Goal: Task Accomplishment & Management: Complete application form

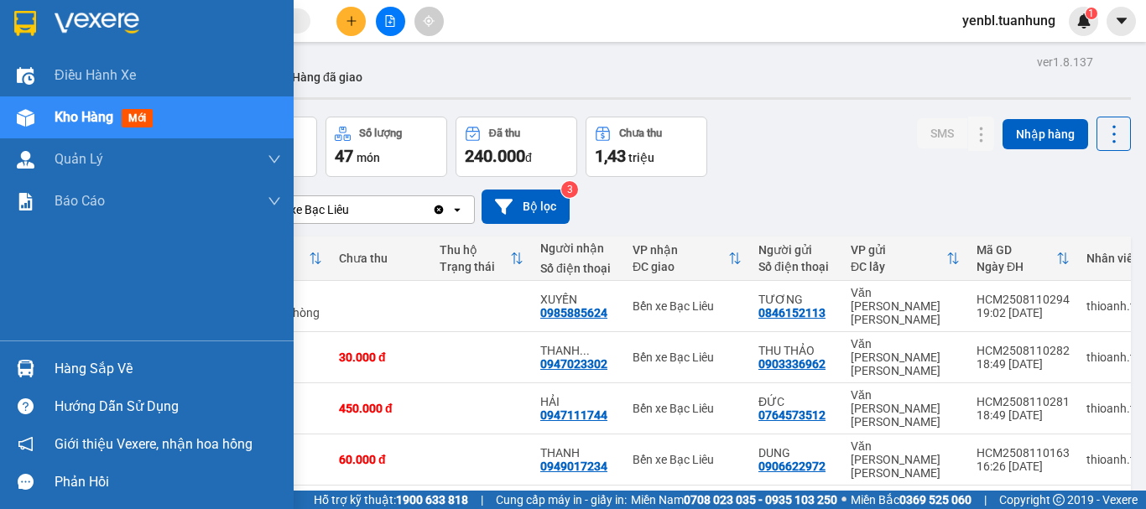
click at [78, 372] on div "Hàng sắp về" at bounding box center [168, 369] width 226 height 25
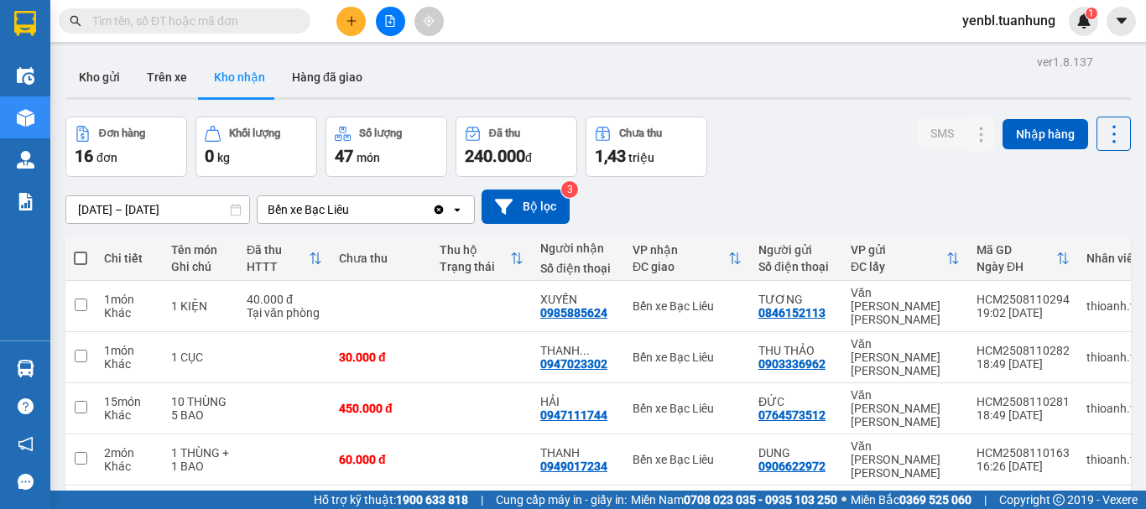
click at [822, 159] on section "Kết quả [PERSON_NAME] ( 0 ) Bộ lọc No Data yenbl.tuanhung 1 Điều [PERSON_NAME] …" at bounding box center [573, 254] width 1146 height 509
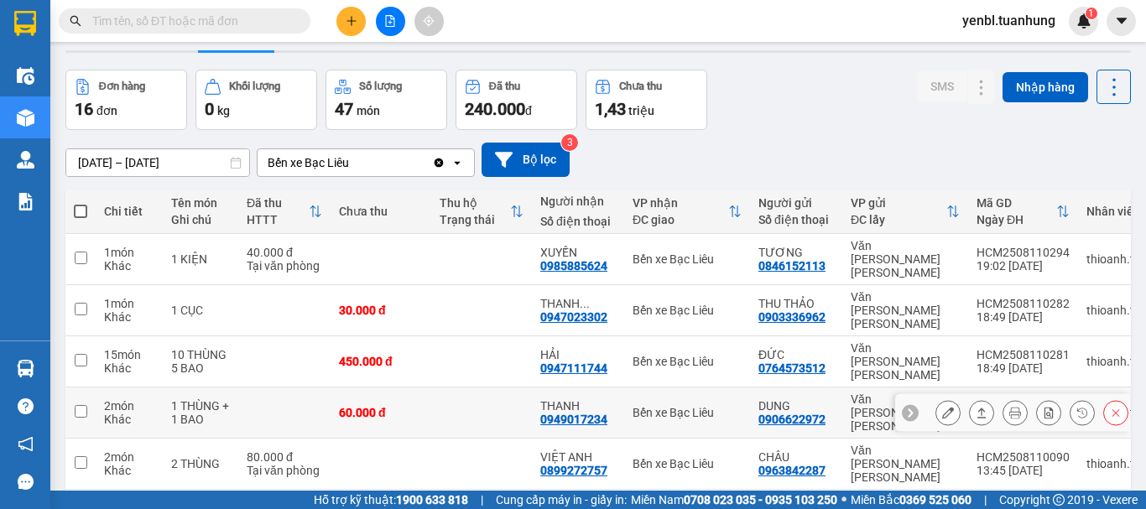
scroll to position [92, 0]
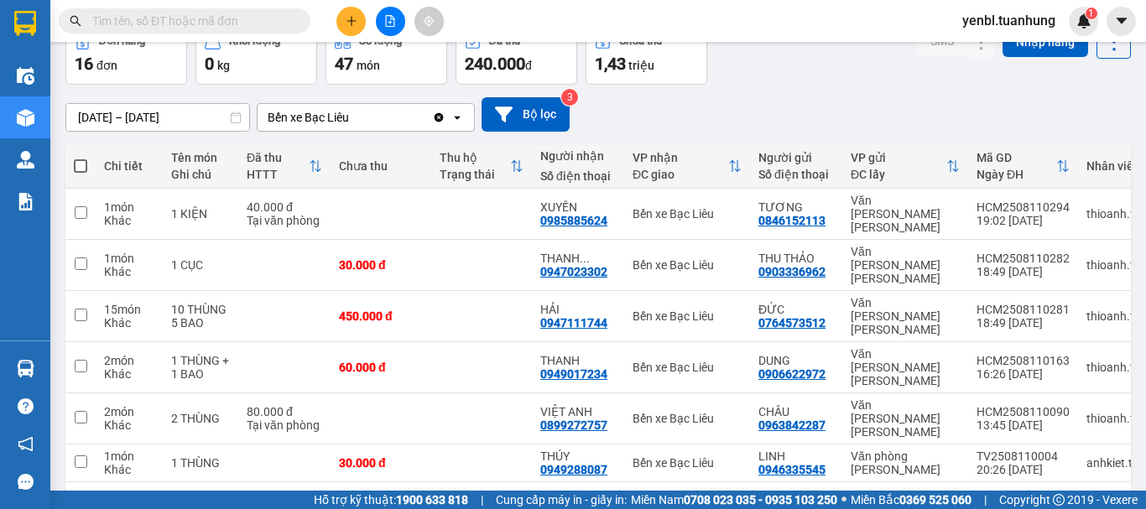
click at [914, 497] on button "1" at bounding box center [918, 509] width 25 height 25
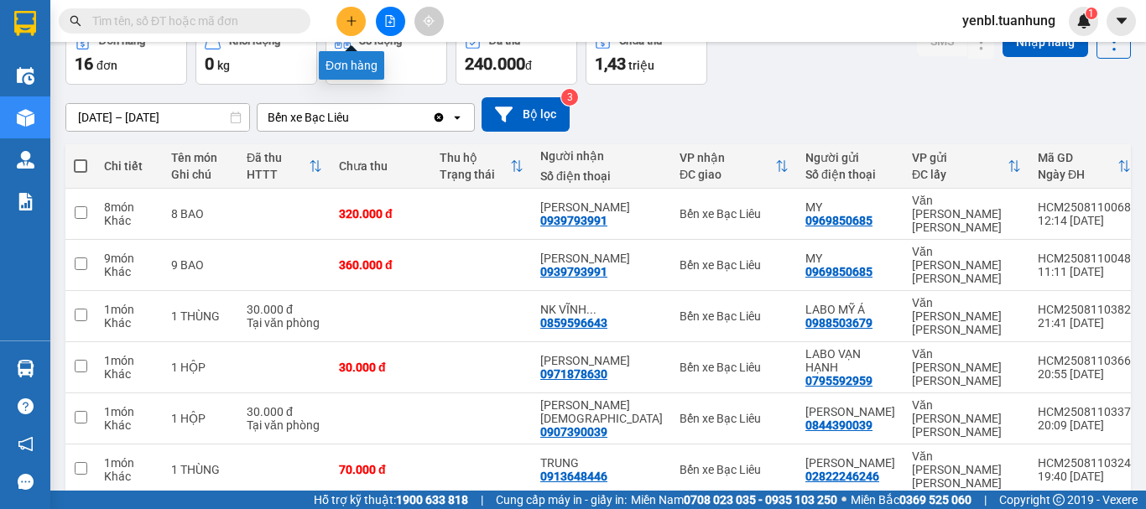
click at [354, 24] on icon "plus" at bounding box center [352, 21] width 12 height 12
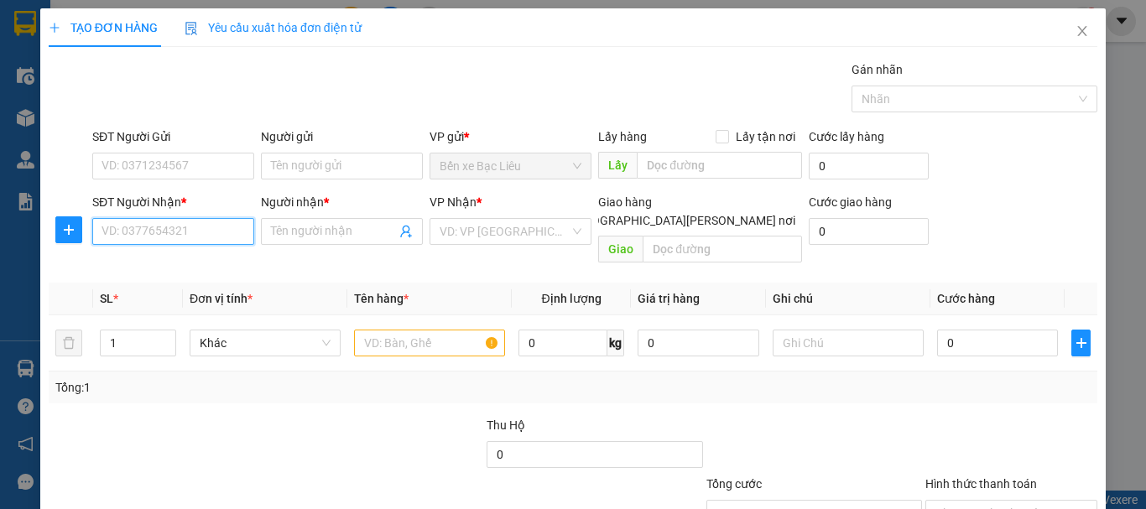
click at [142, 238] on input "SĐT Người Nhận *" at bounding box center [173, 231] width 162 height 27
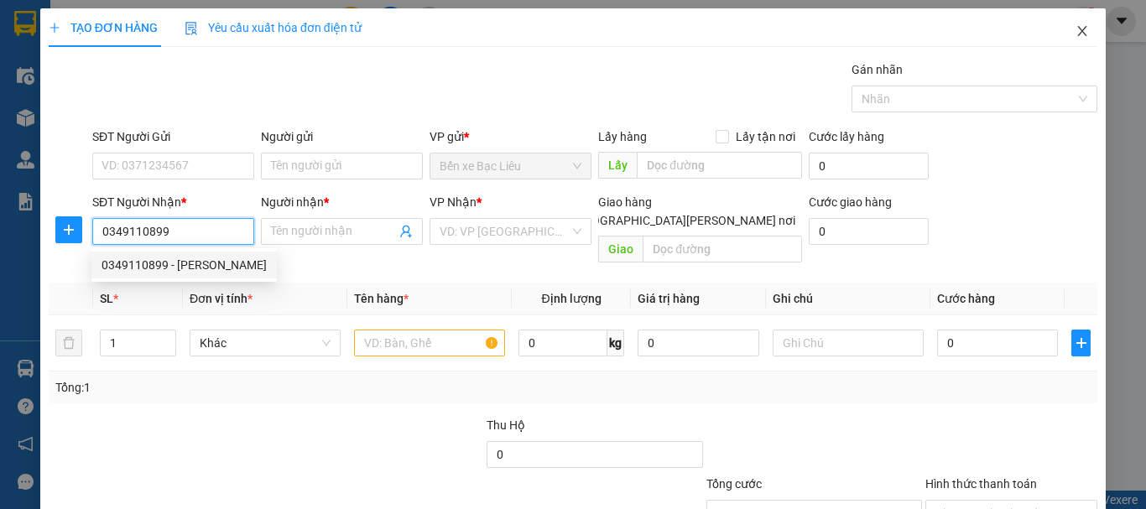
type input "0349110899"
click at [1071, 46] on span "Close" at bounding box center [1082, 31] width 47 height 47
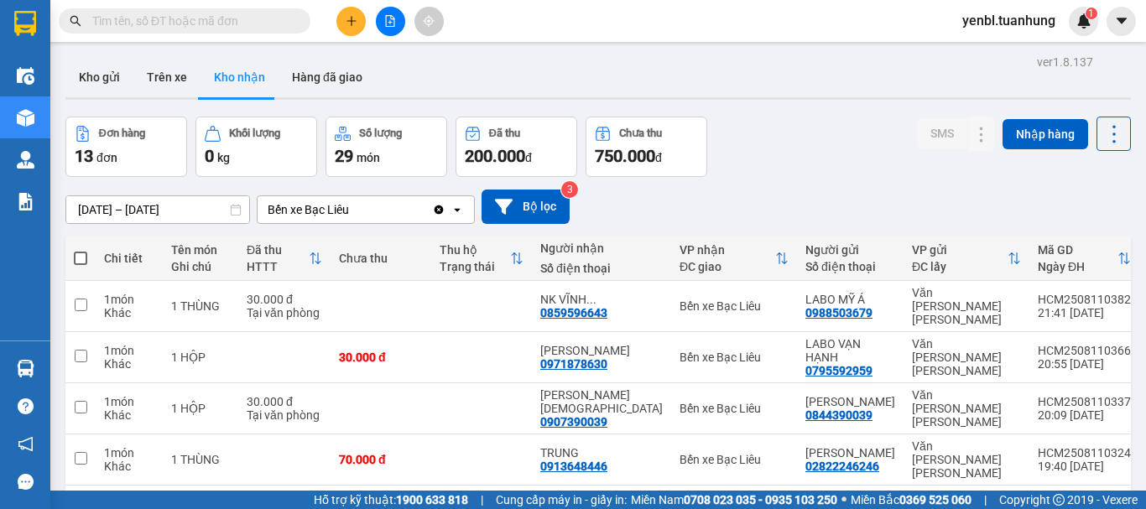
click at [339, 26] on button at bounding box center [350, 21] width 29 height 29
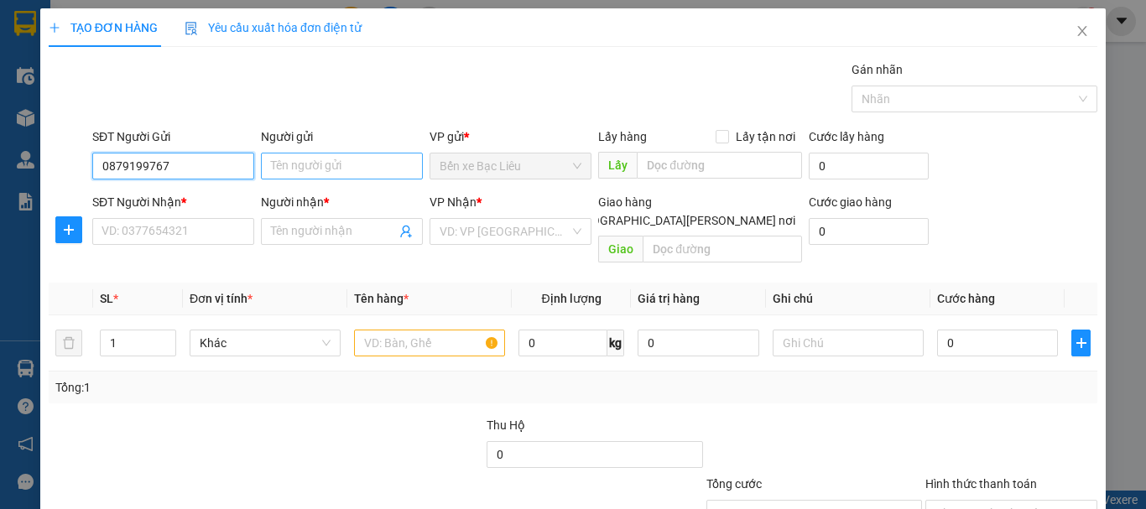
type input "0879199767"
click at [328, 166] on input "Người gửi" at bounding box center [342, 166] width 162 height 27
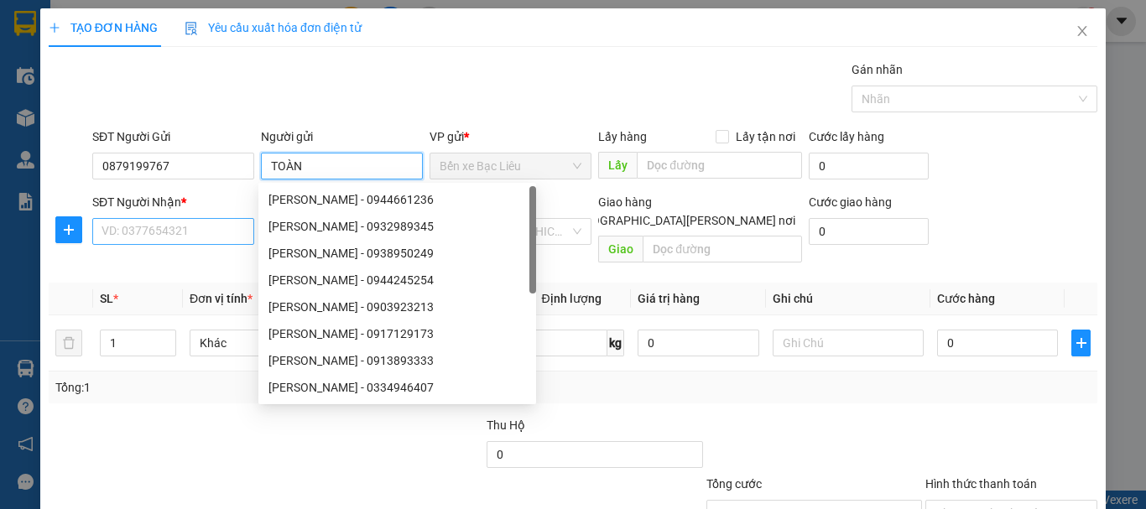
type input "TOÀN"
click at [143, 226] on input "SĐT Người Nhận *" at bounding box center [173, 231] width 162 height 27
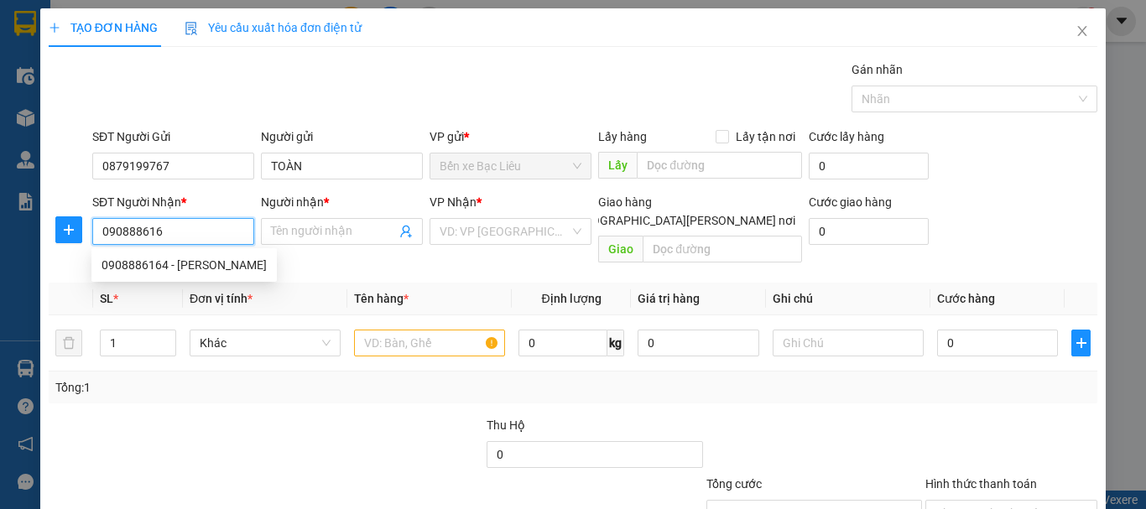
type input "0908886164"
click at [192, 269] on div "0908886164 - [PERSON_NAME]" at bounding box center [183, 265] width 165 height 18
type input "HOÀNG"
type input "0908886164"
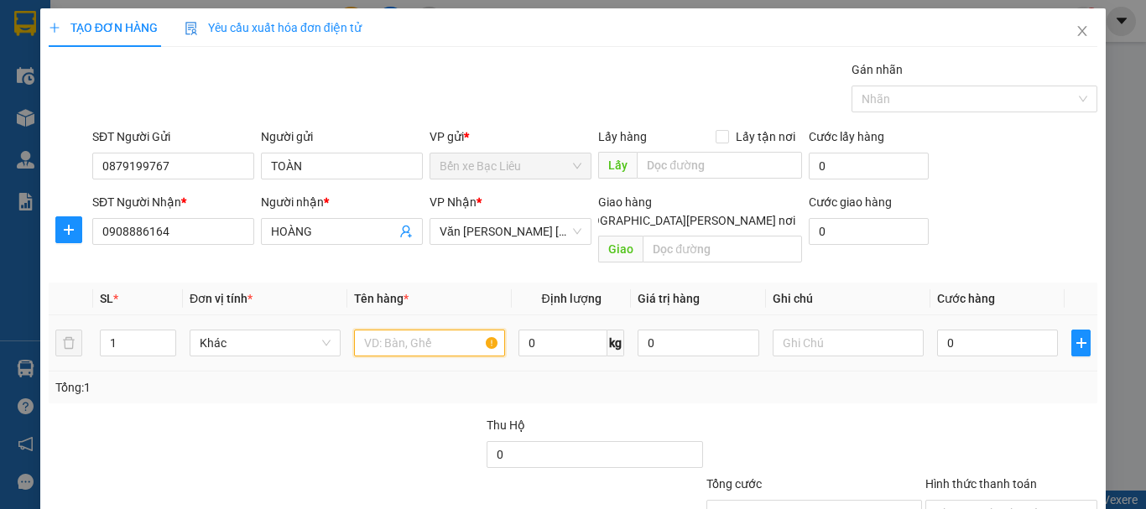
click at [398, 330] on input "text" at bounding box center [429, 343] width 151 height 27
type input "1 THÙNG"
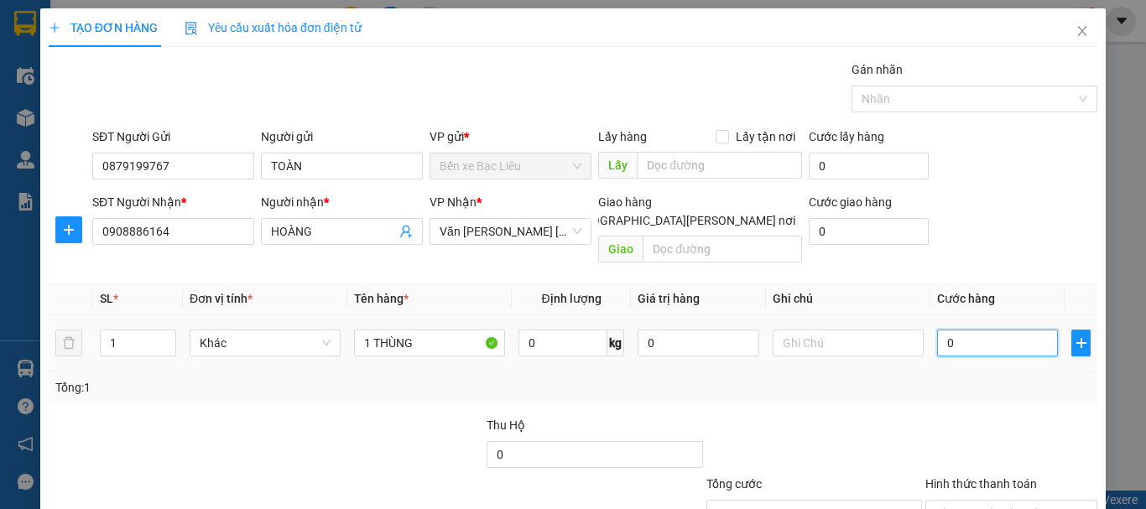
click at [966, 330] on input "0" at bounding box center [997, 343] width 121 height 27
type input "3"
type input "30"
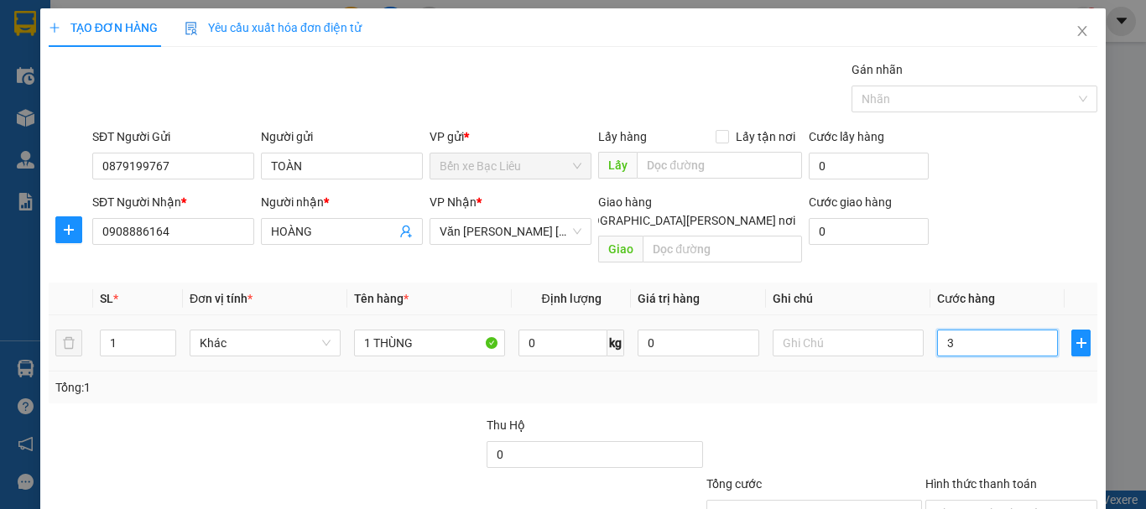
type input "30"
type input "30.000"
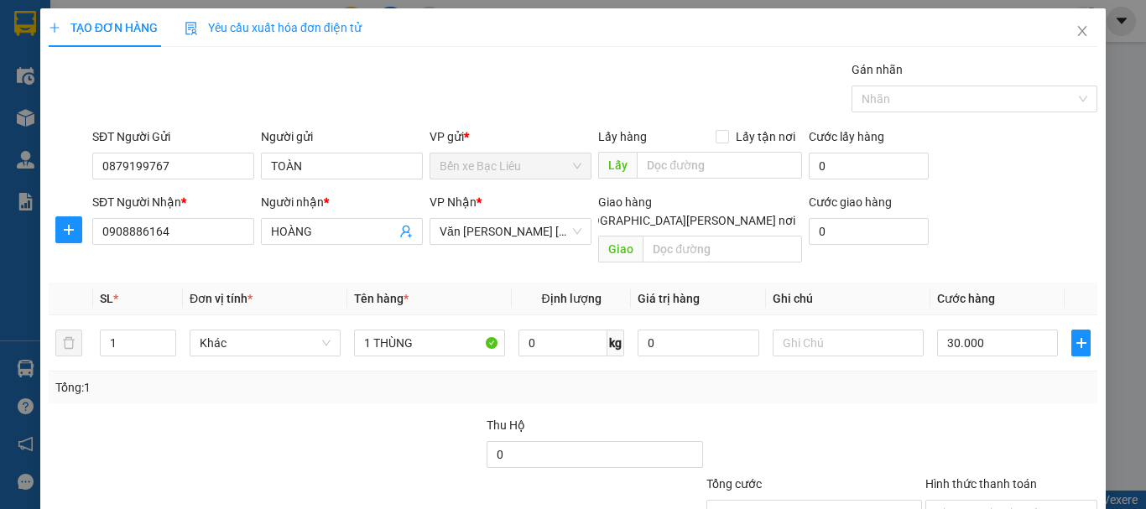
click at [960, 372] on div "Tổng: 1" at bounding box center [573, 388] width 1049 height 32
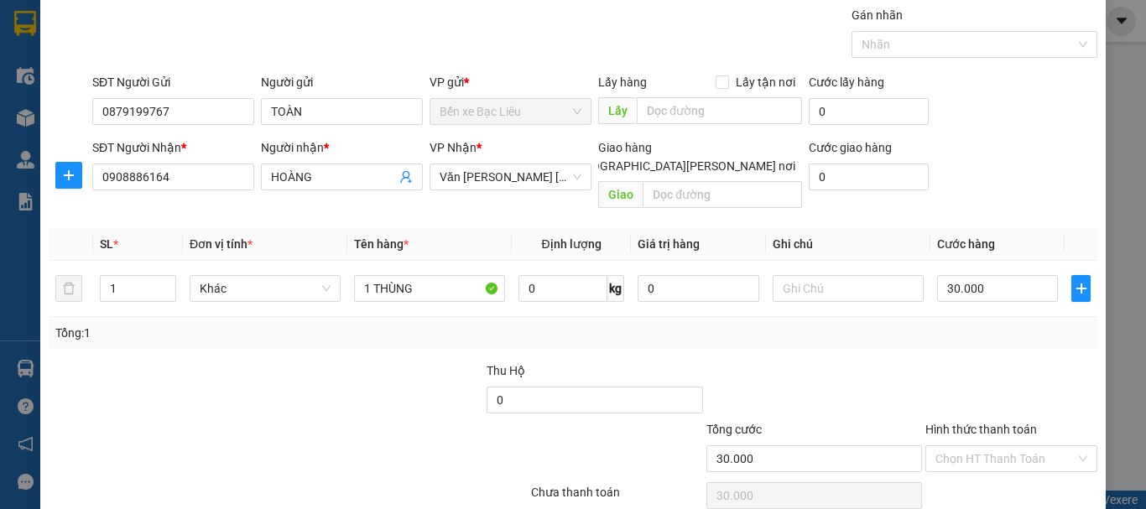
scroll to position [112, 0]
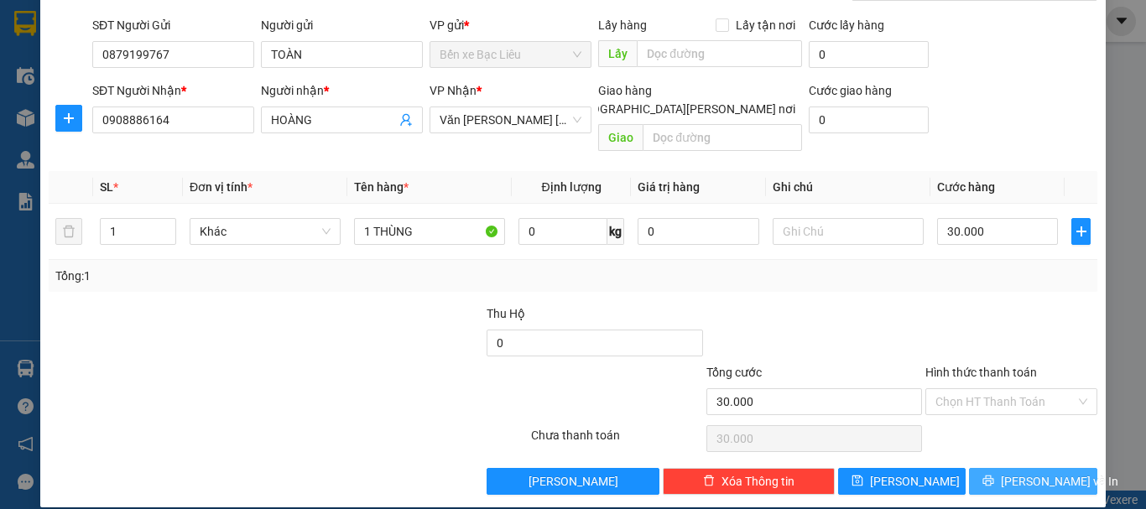
click at [989, 475] on icon "printer" at bounding box center [988, 481] width 12 height 12
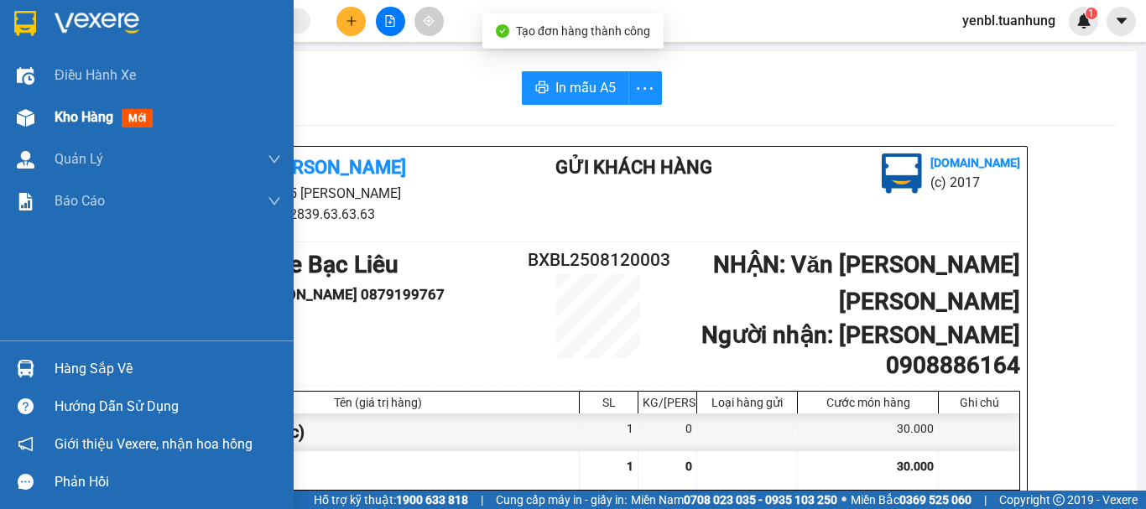
click at [57, 114] on span "Kho hàng" at bounding box center [84, 117] width 59 height 16
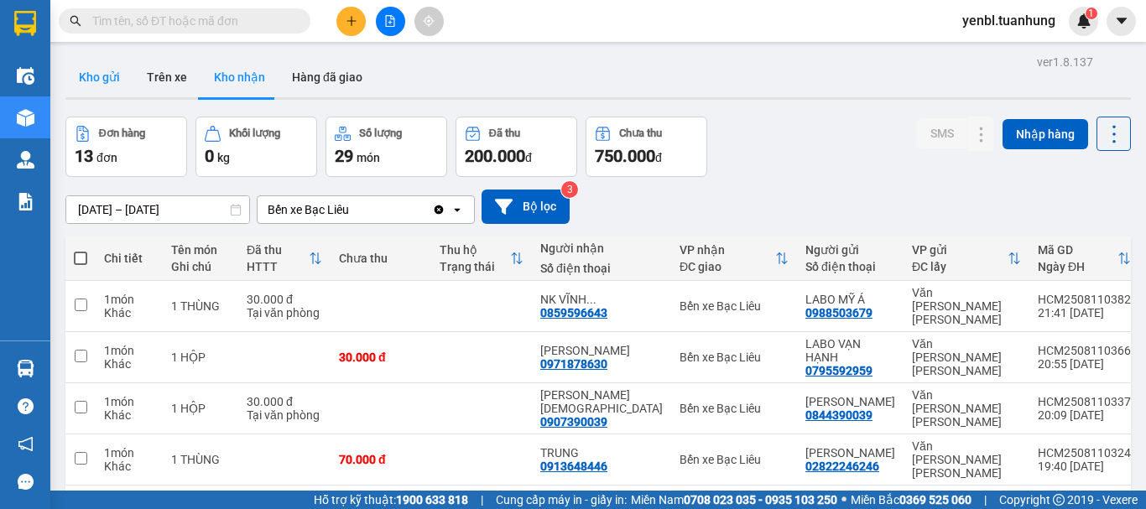
click at [95, 69] on button "Kho gửi" at bounding box center [99, 77] width 68 height 40
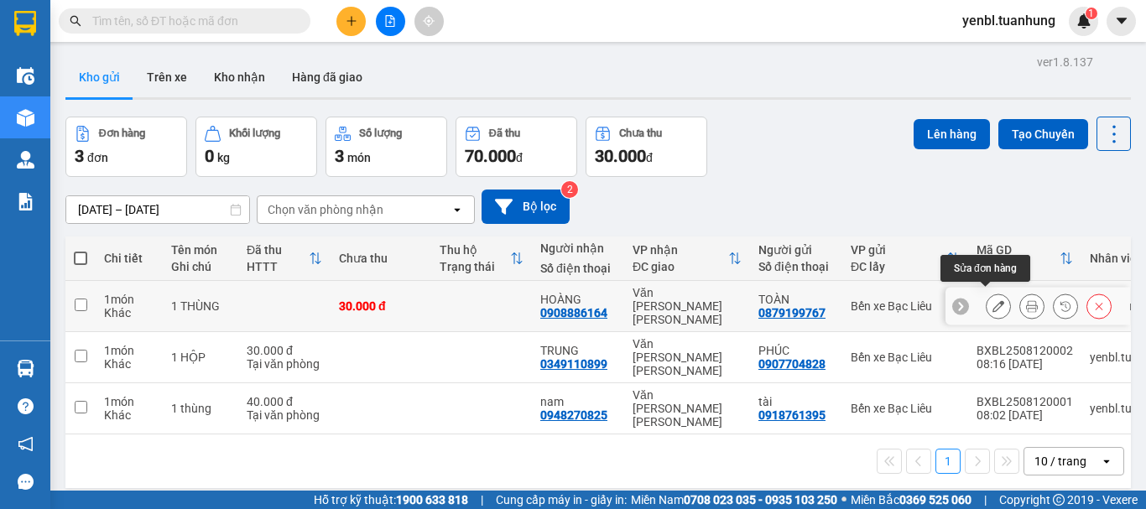
click at [992, 300] on icon at bounding box center [998, 306] width 12 height 12
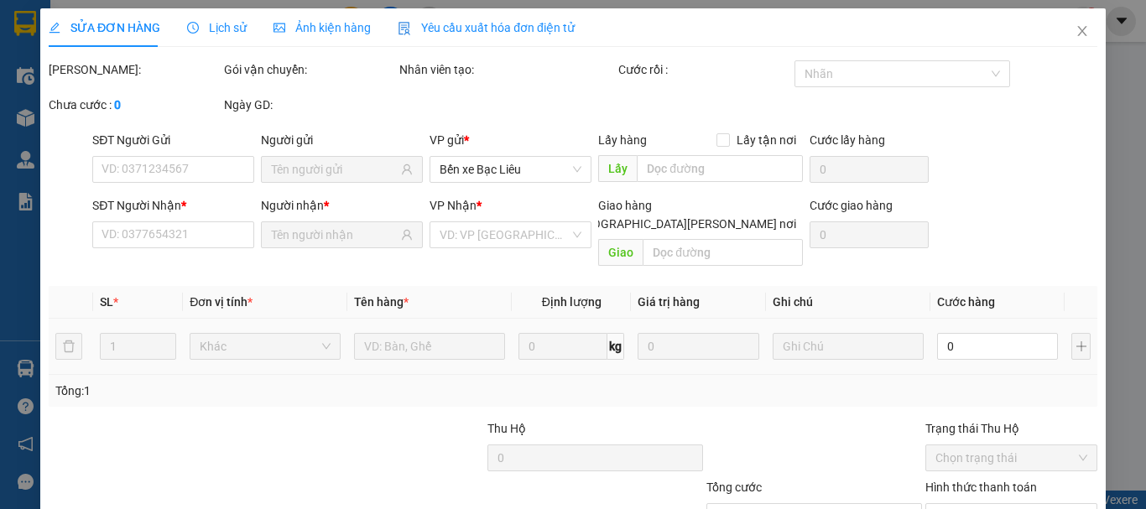
type input "0879199767"
type input "0908886164"
type input "30.000"
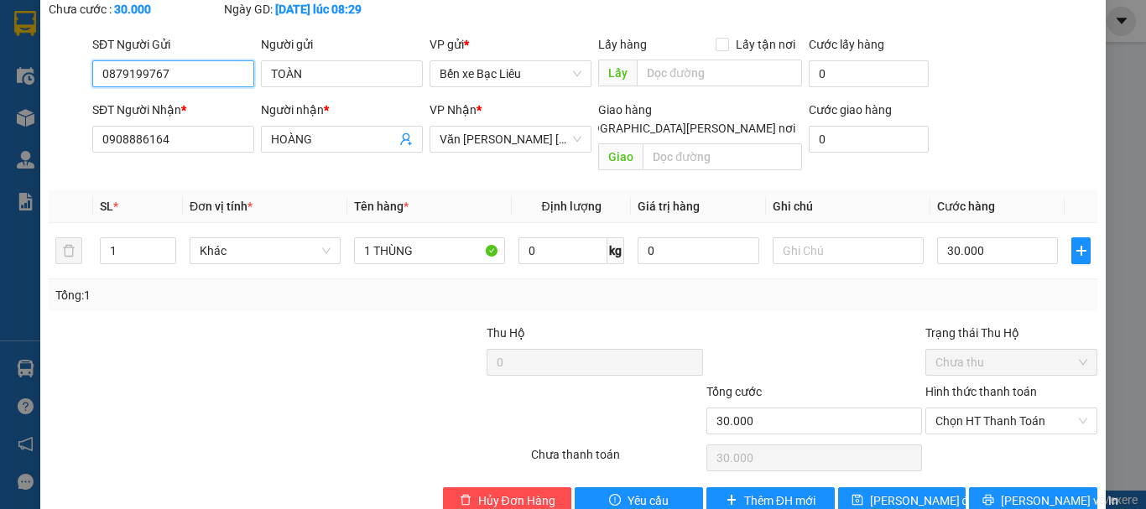
scroll to position [115, 0]
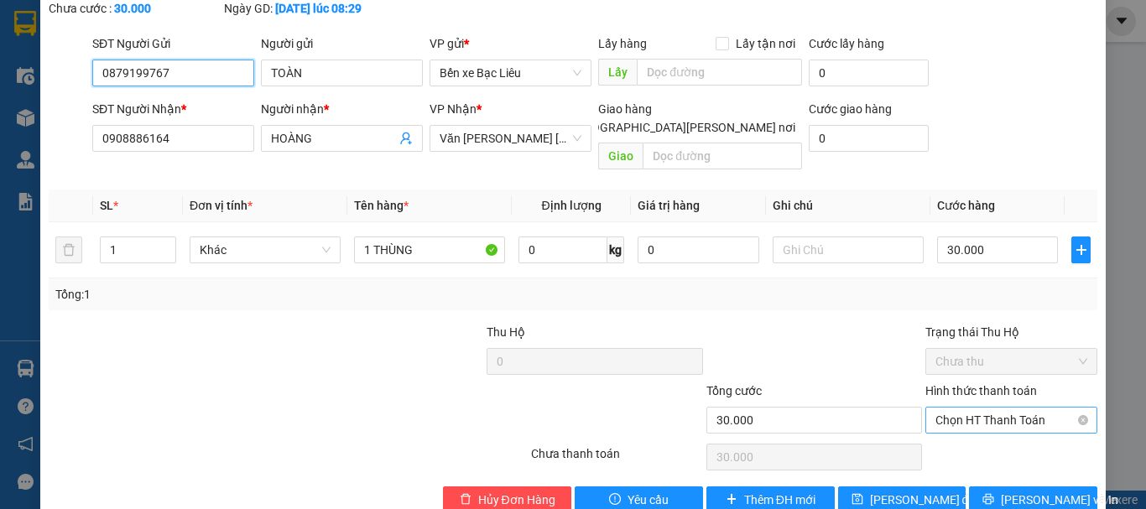
click at [983, 408] on span "Chọn HT Thanh Toán" at bounding box center [1011, 420] width 152 height 25
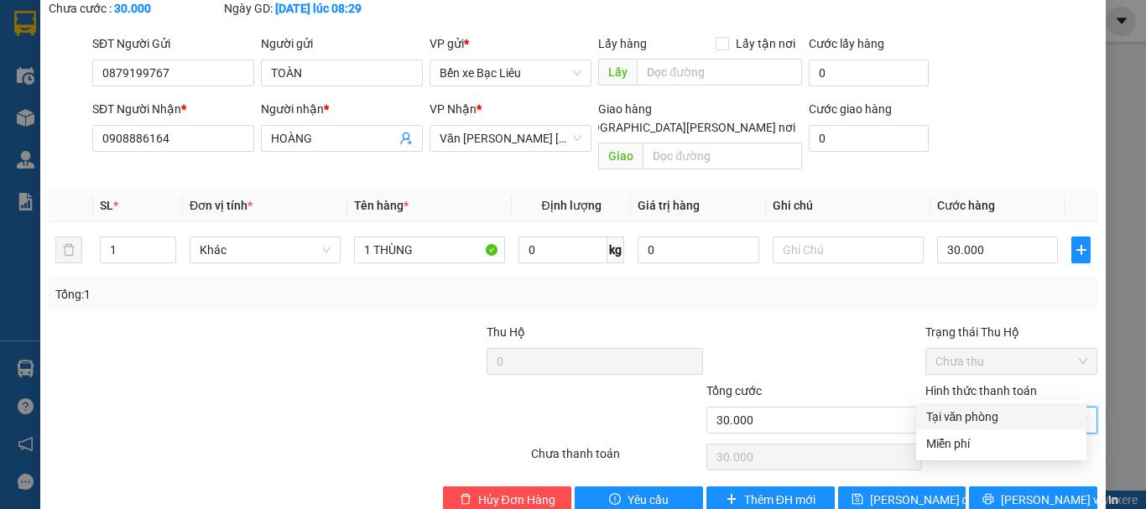
click at [979, 415] on div "Tại văn phòng" at bounding box center [1001, 417] width 150 height 18
type input "0"
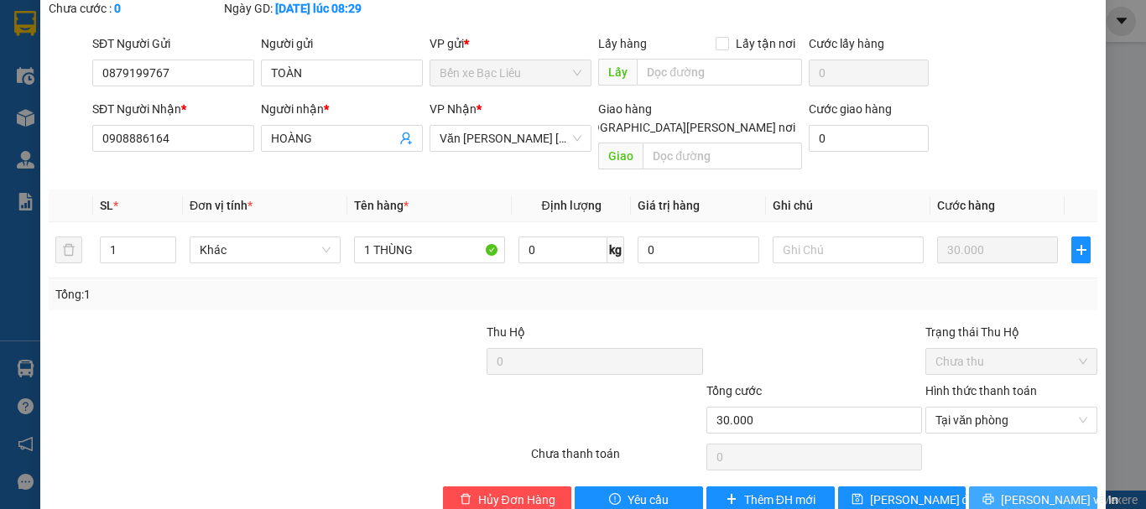
click at [1003, 487] on button "[PERSON_NAME] và In" at bounding box center [1033, 500] width 128 height 27
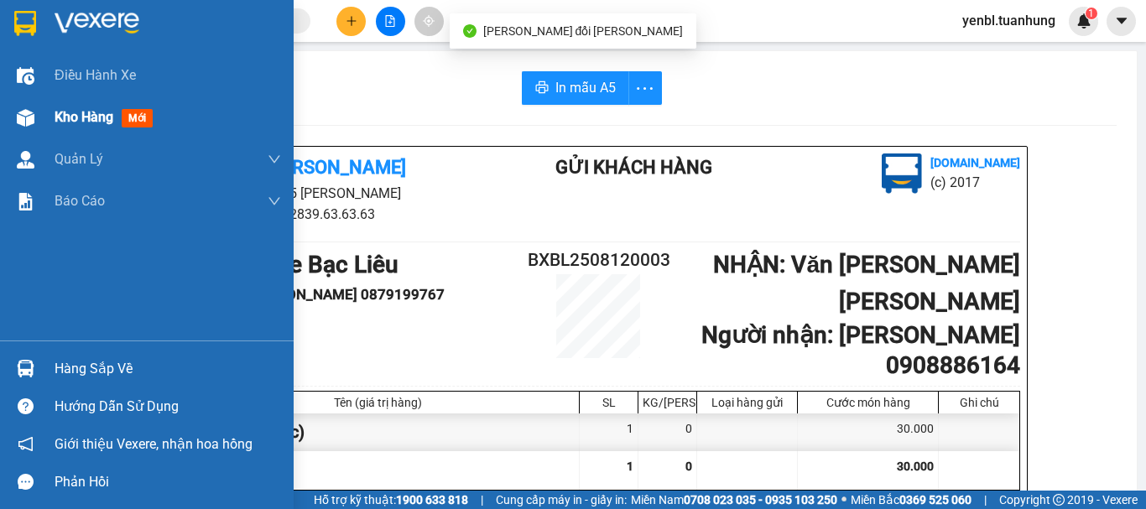
click at [44, 112] on div "Kho hàng mới" at bounding box center [147, 117] width 294 height 42
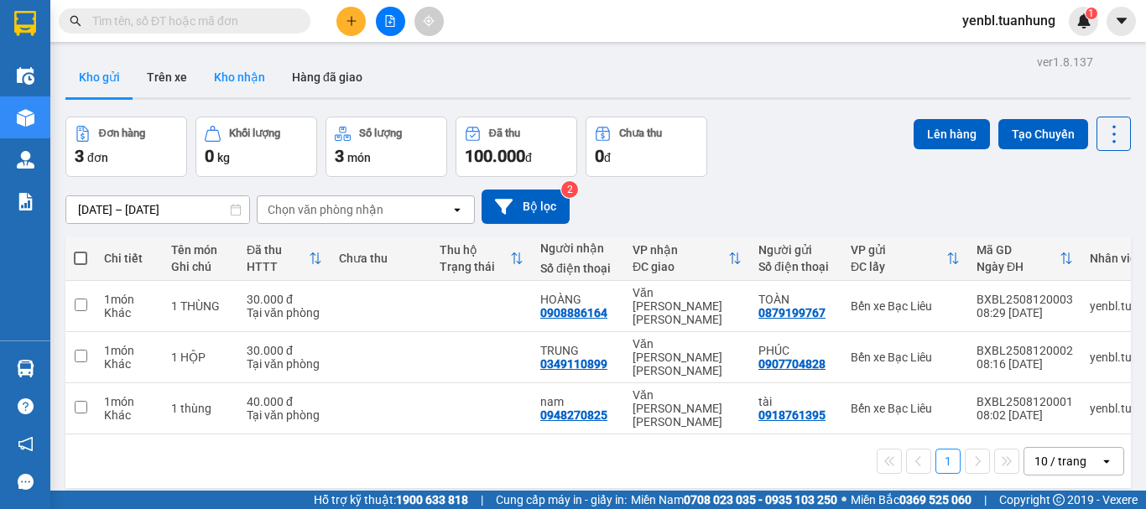
click at [252, 80] on button "Kho nhận" at bounding box center [239, 77] width 78 height 40
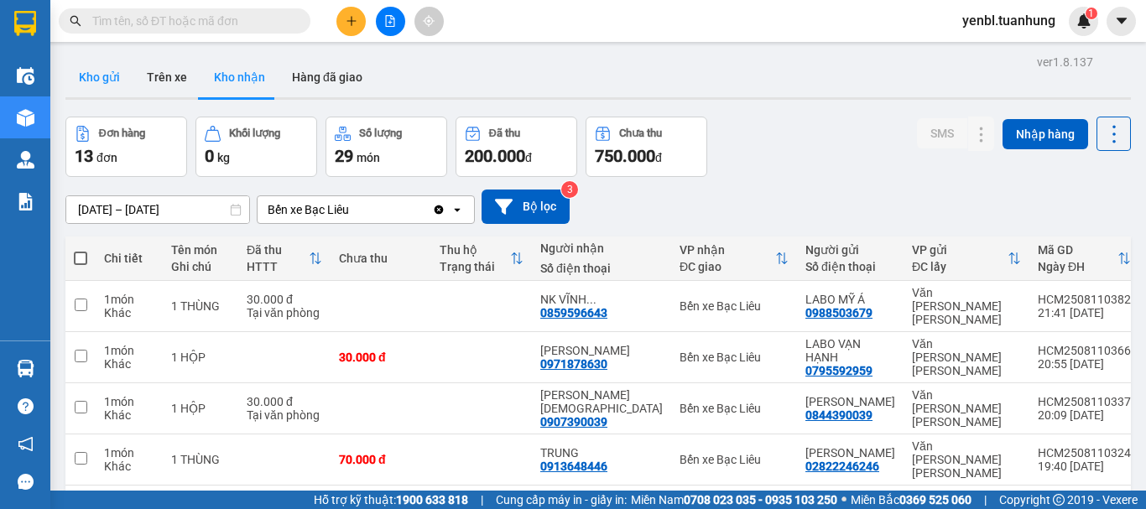
click at [86, 77] on button "Kho gửi" at bounding box center [99, 77] width 68 height 40
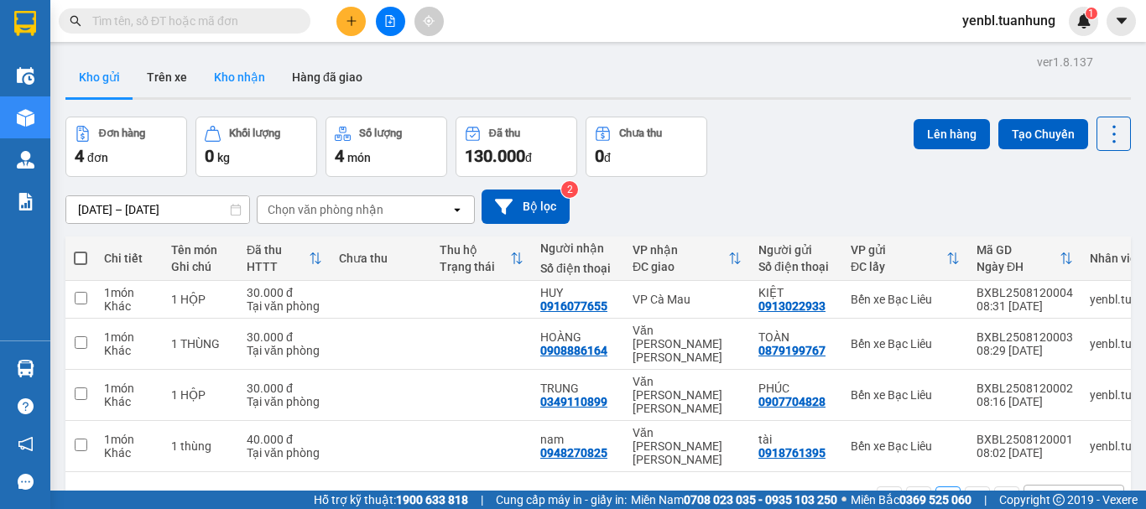
click at [248, 76] on button "Kho nhận" at bounding box center [239, 77] width 78 height 40
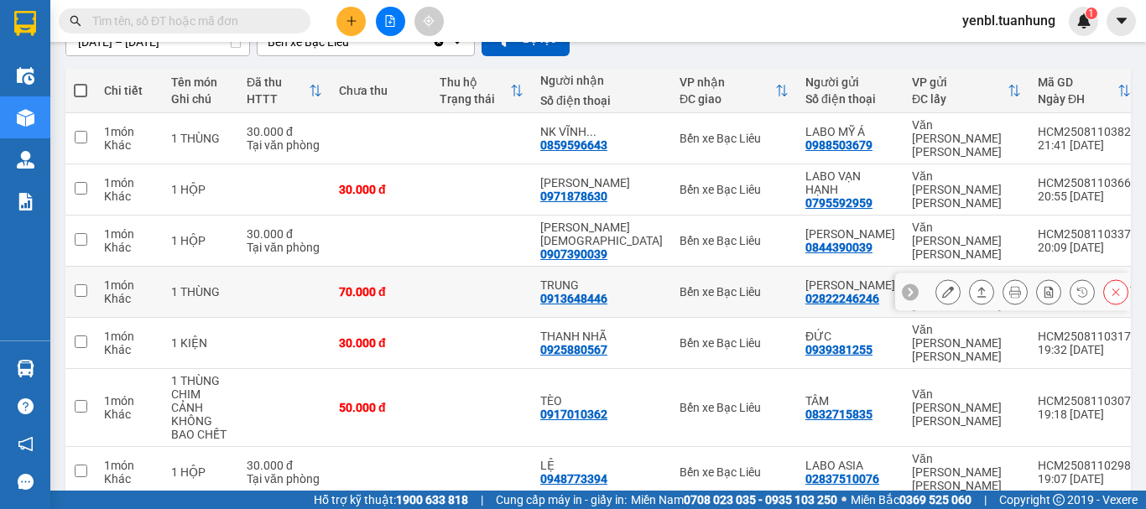
scroll to position [252, 0]
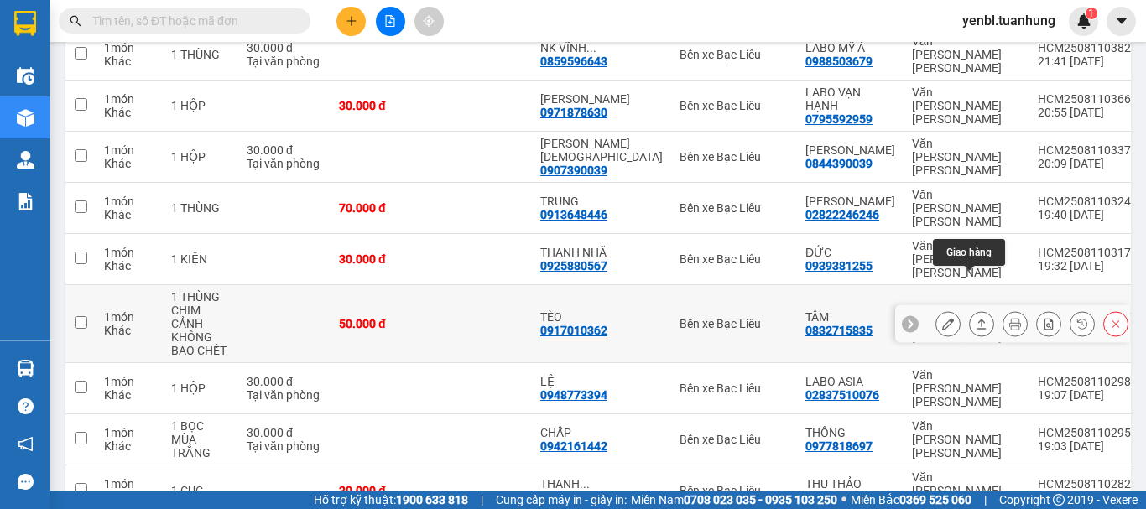
click at [977, 319] on icon at bounding box center [981, 324] width 9 height 10
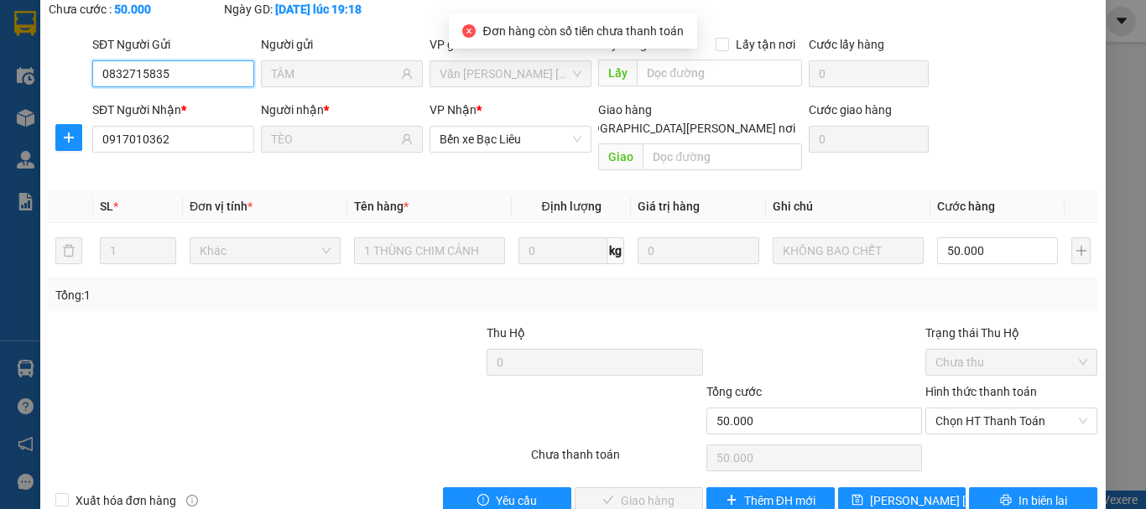
scroll to position [115, 0]
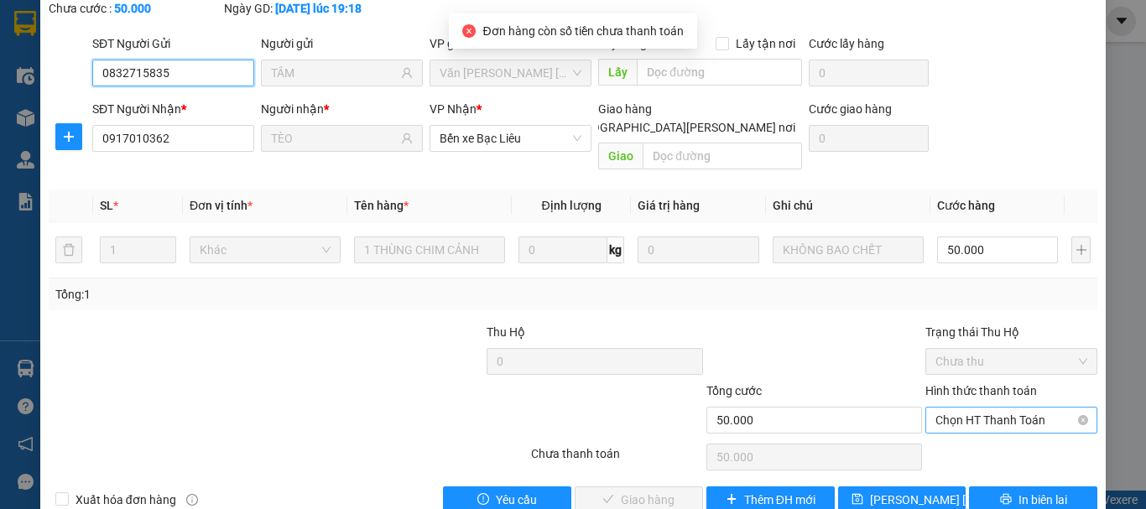
click at [958, 408] on span "Chọn HT Thanh Toán" at bounding box center [1011, 420] width 152 height 25
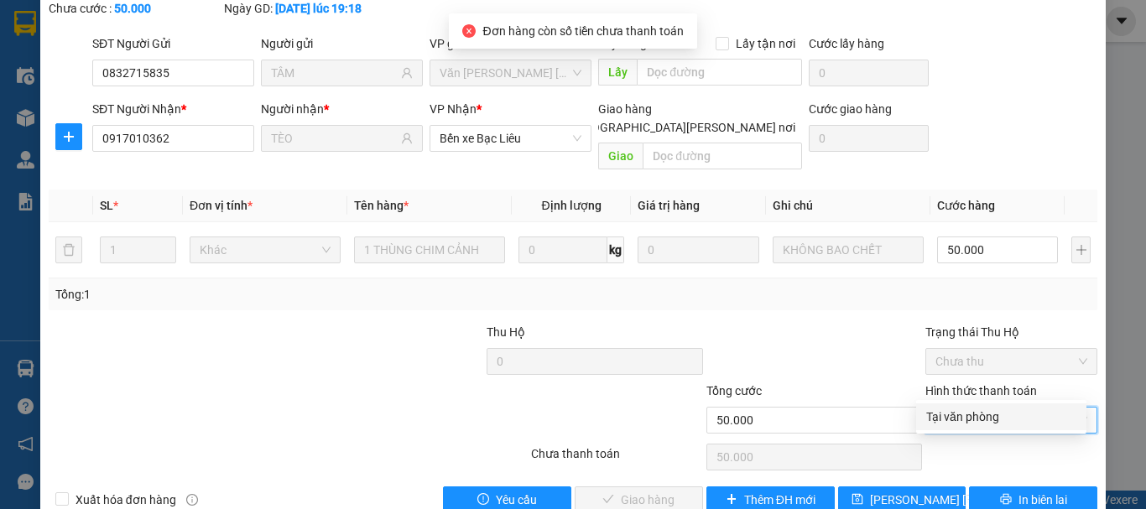
click at [965, 410] on div "Tại văn phòng" at bounding box center [1001, 417] width 150 height 18
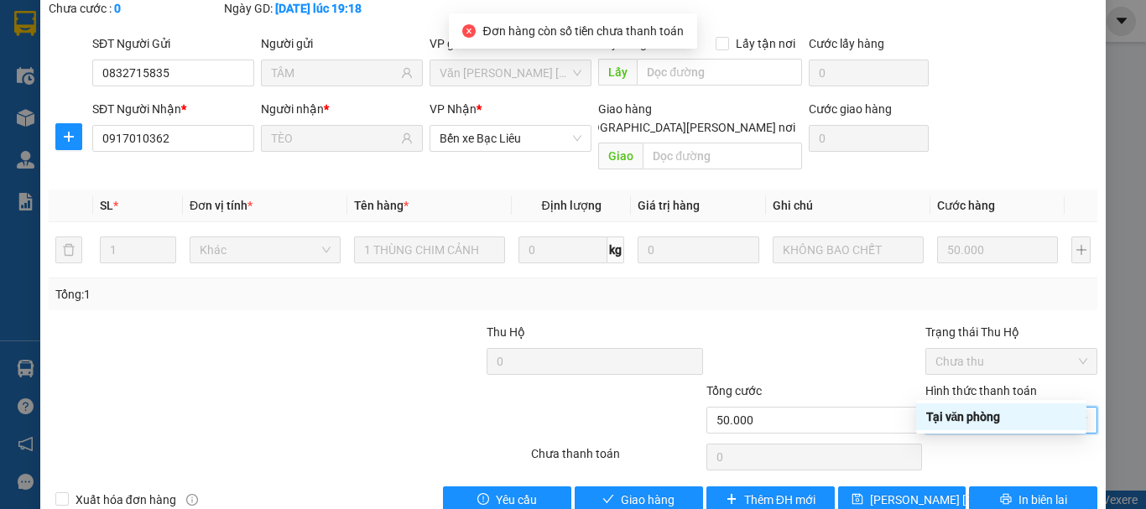
type input "0"
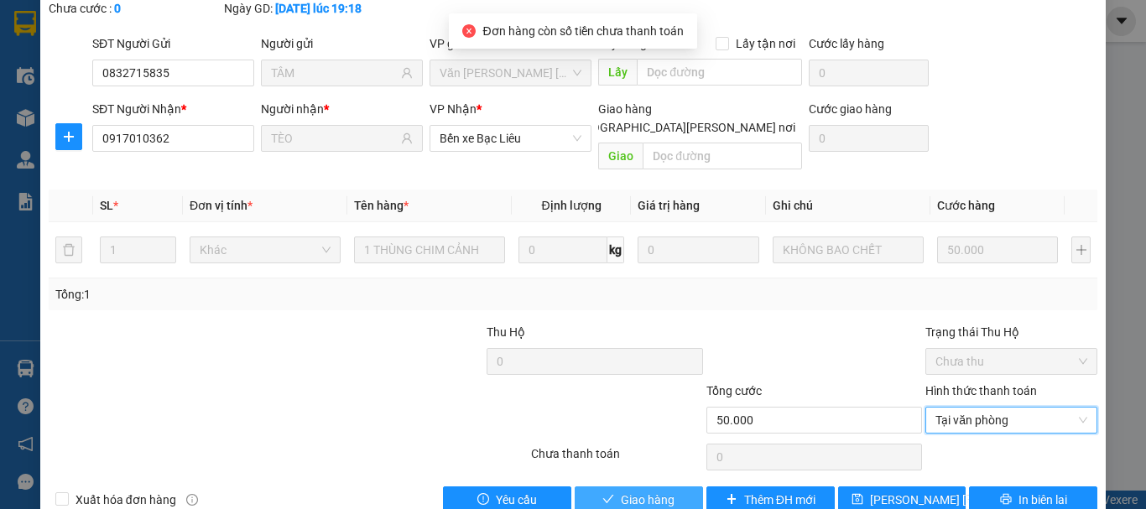
click at [665, 491] on span "Giao hàng" at bounding box center [648, 500] width 54 height 18
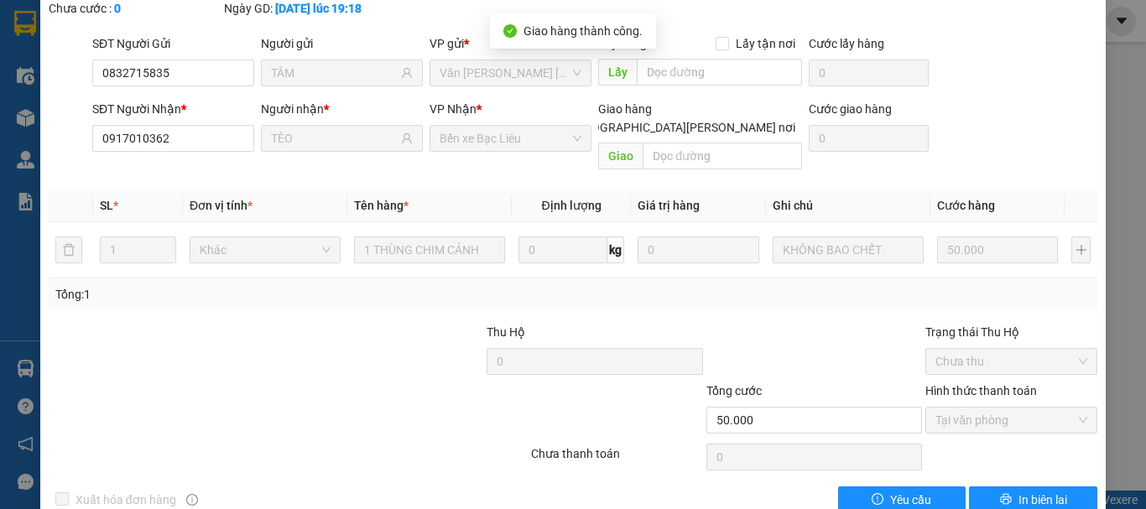
scroll to position [0, 0]
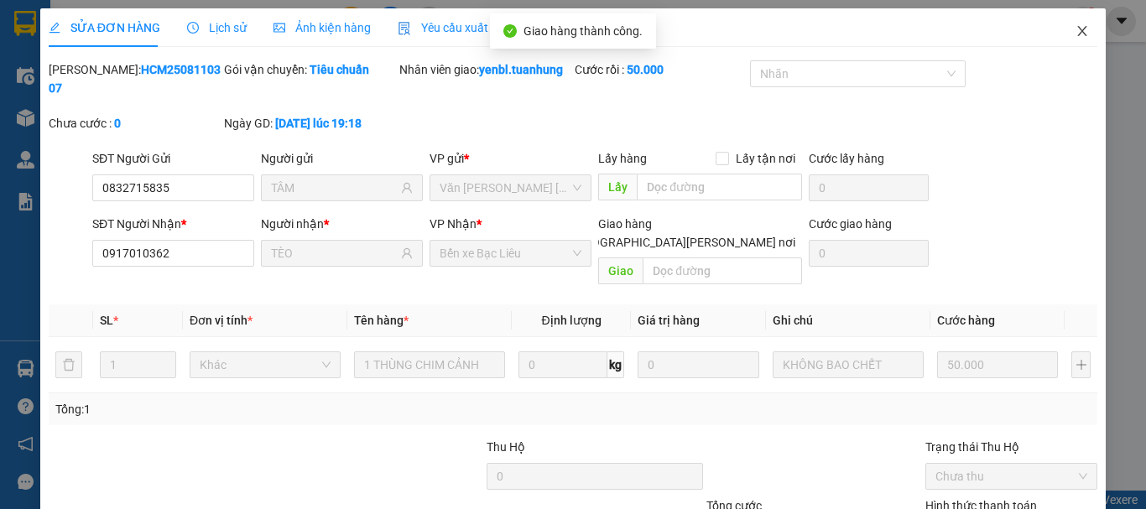
click at [1059, 29] on span "Close" at bounding box center [1082, 31] width 47 height 47
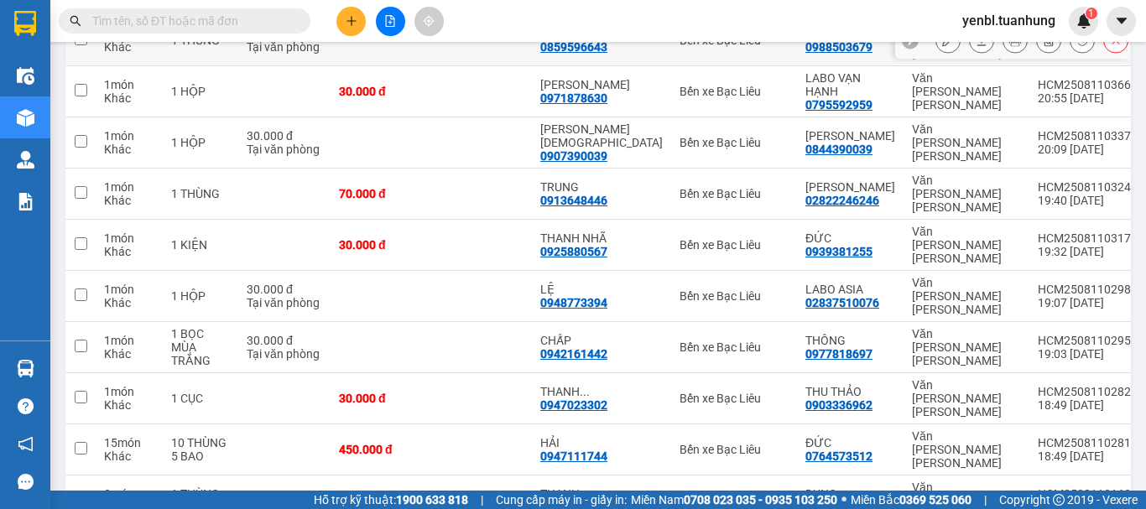
scroll to position [284, 0]
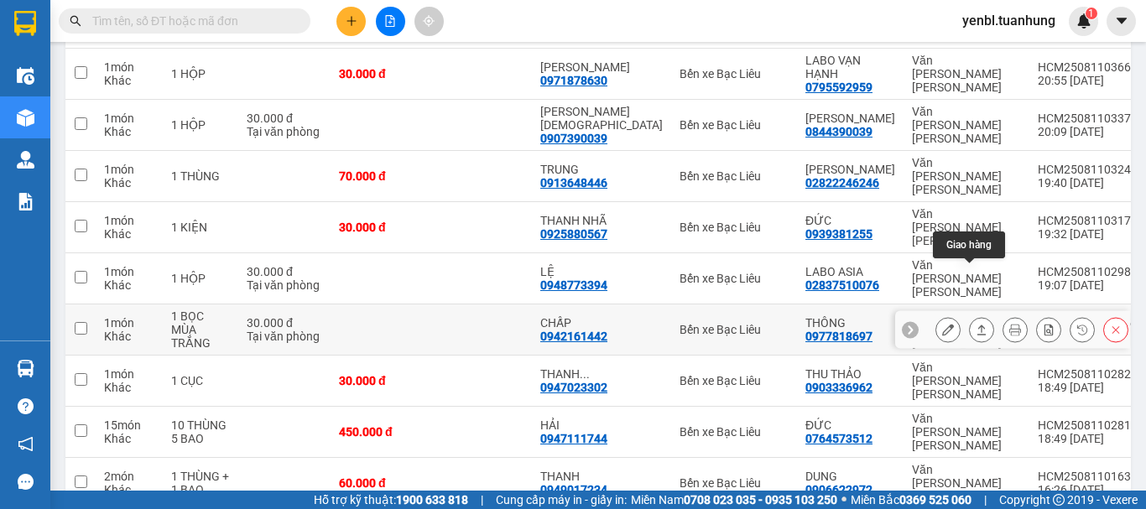
click at [976, 324] on icon at bounding box center [982, 330] width 12 height 12
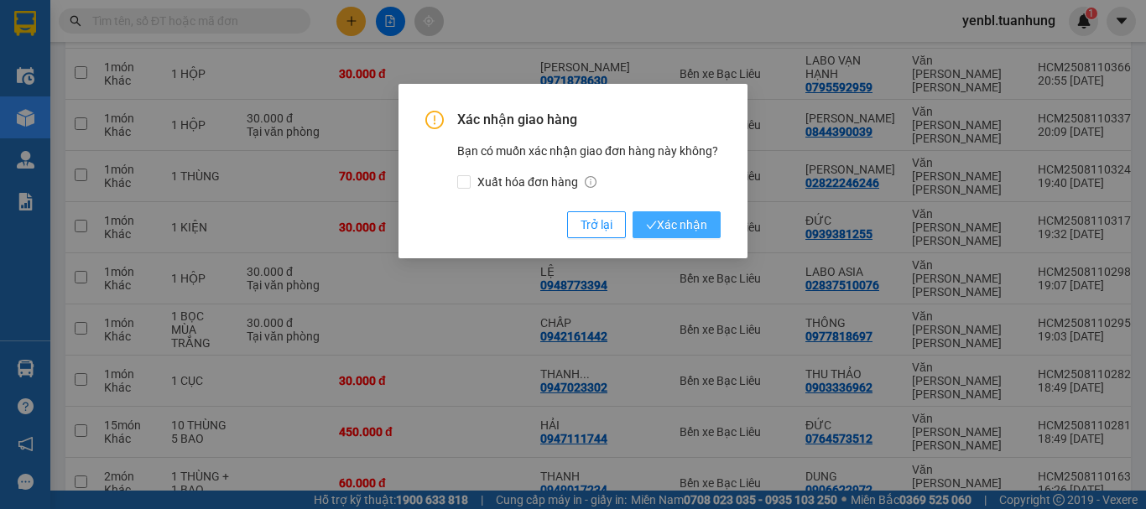
click at [692, 229] on span "Xác nhận" at bounding box center [676, 225] width 61 height 18
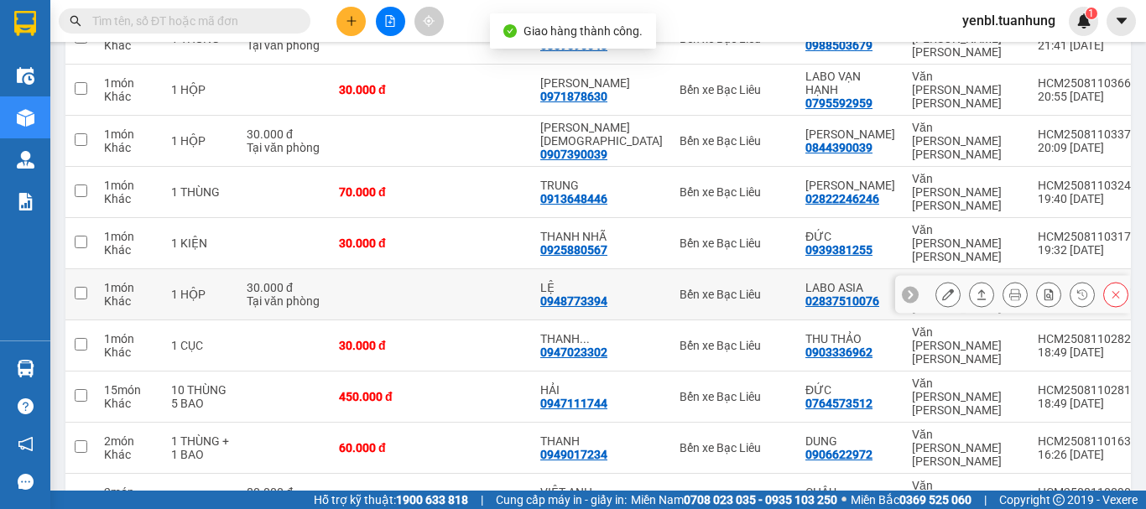
scroll to position [270, 0]
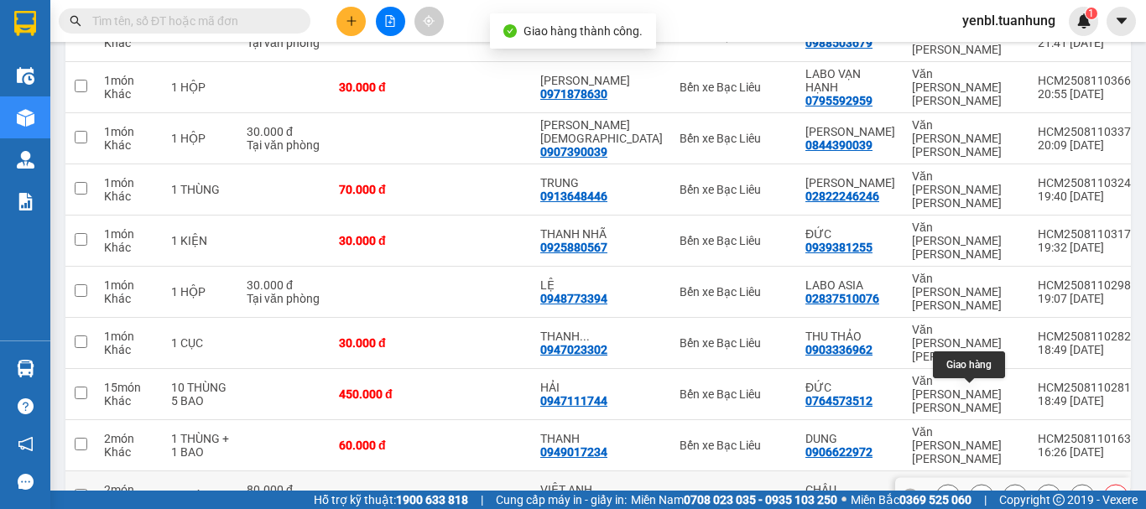
click at [976, 491] on icon at bounding box center [982, 497] width 12 height 12
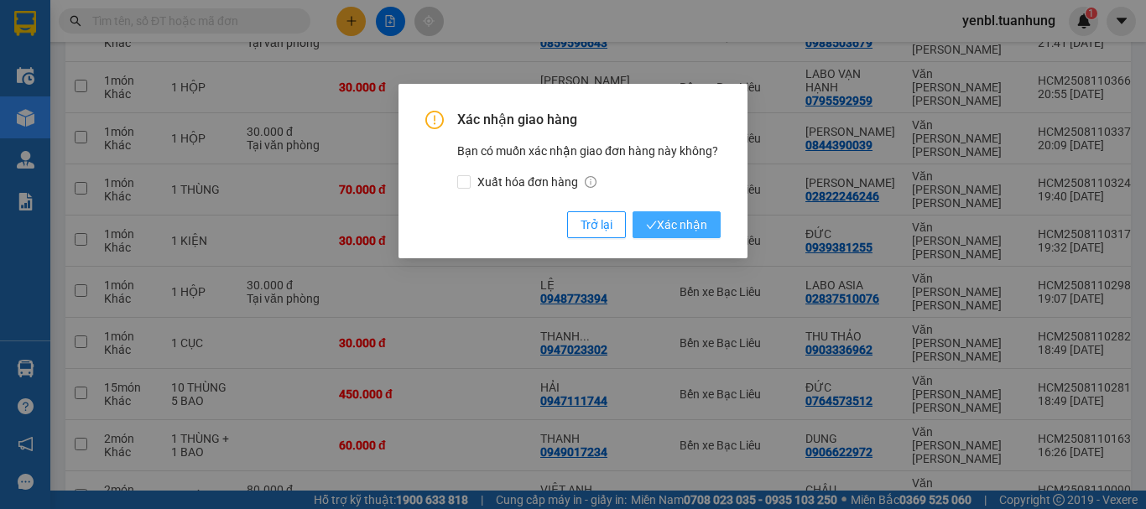
click at [683, 225] on span "Xác nhận" at bounding box center [676, 225] width 61 height 18
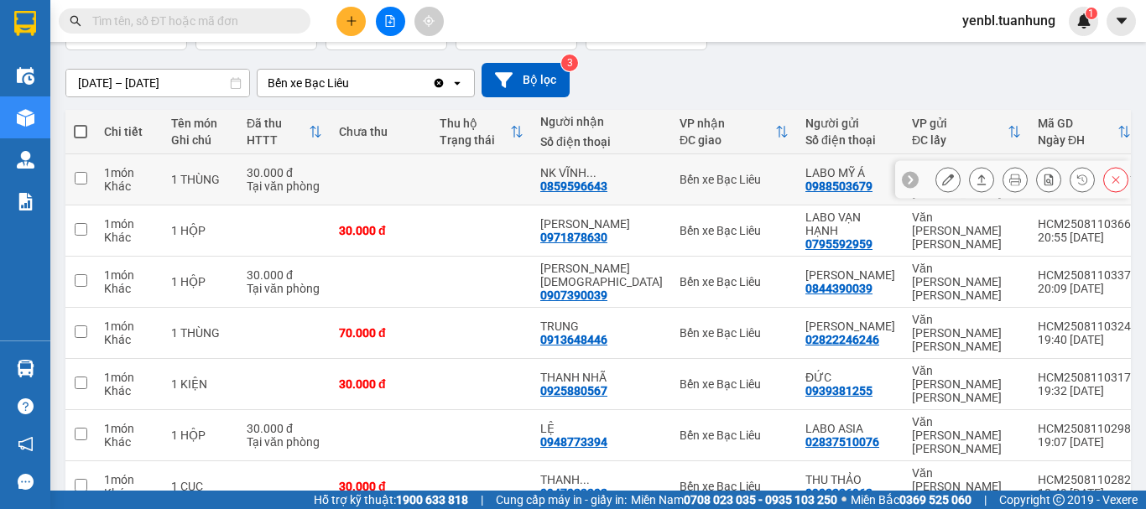
scroll to position [0, 0]
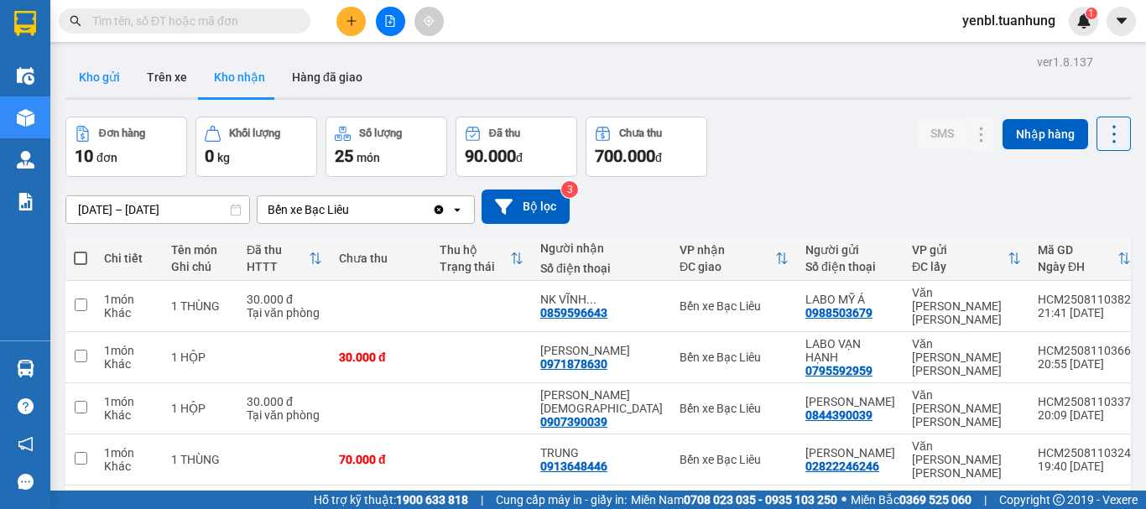
click at [98, 75] on button "Kho gửi" at bounding box center [99, 77] width 68 height 40
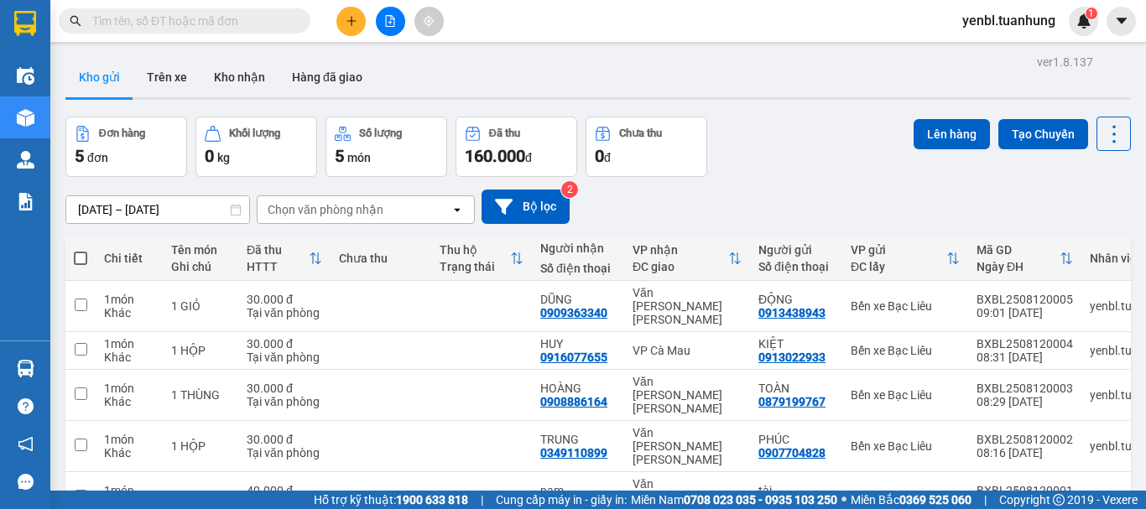
click at [243, 81] on button "Kho nhận" at bounding box center [239, 77] width 78 height 40
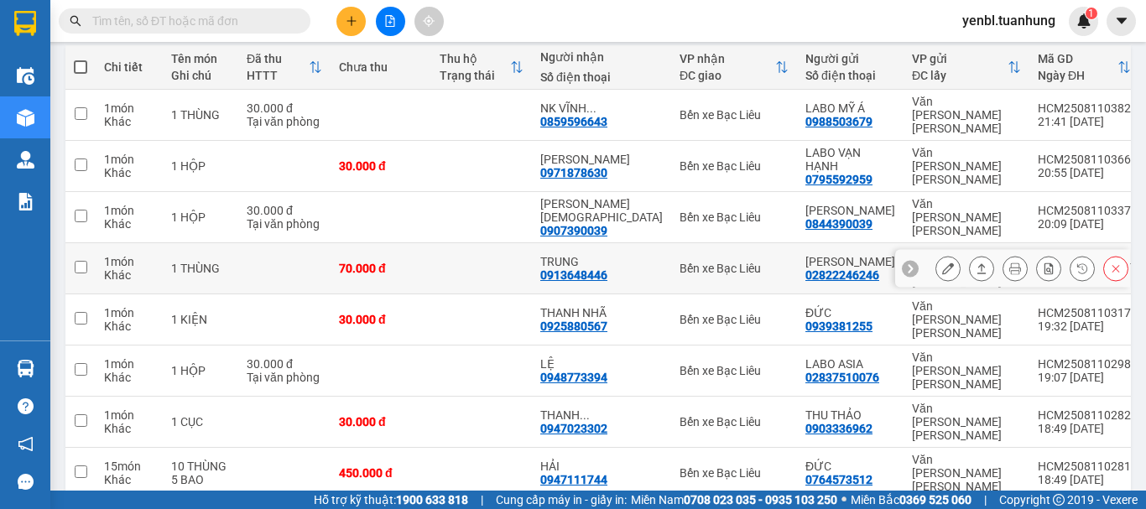
scroll to position [186, 0]
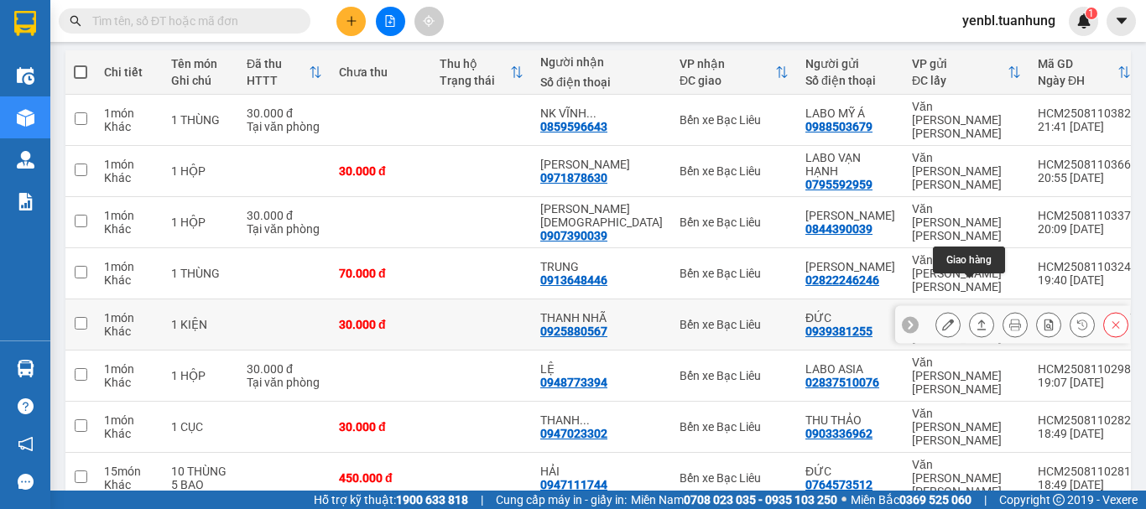
click at [976, 319] on icon at bounding box center [982, 325] width 12 height 12
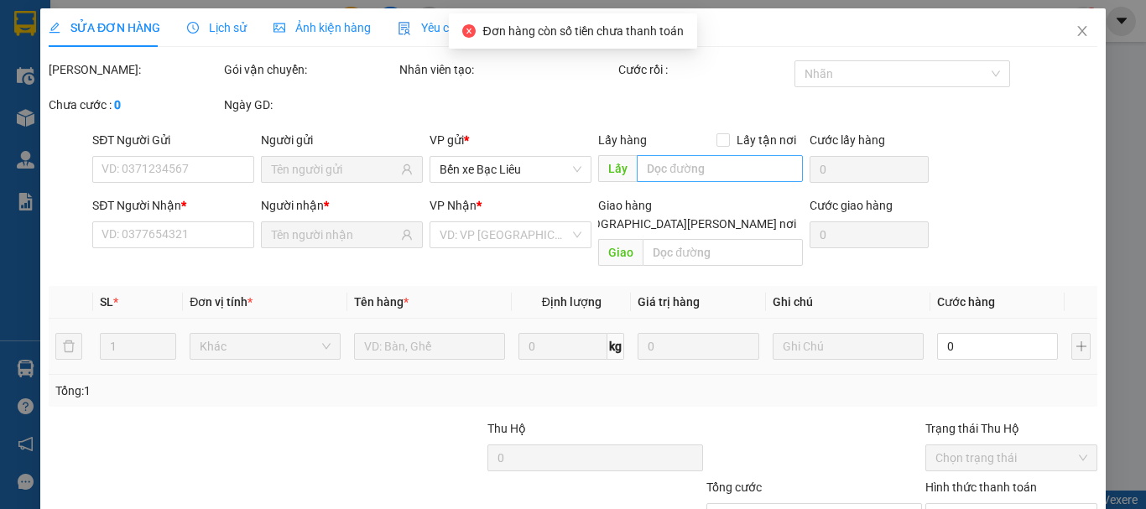
type input "0939381255"
type input "ĐỨC"
type input "0925880567"
type input "THANH NHÃ"
type input "30.000"
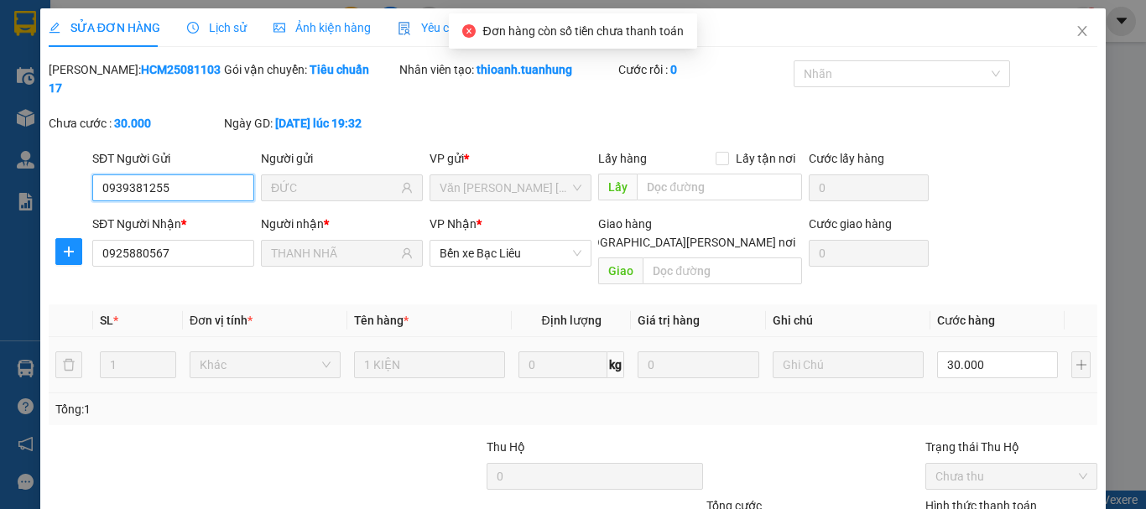
scroll to position [115, 0]
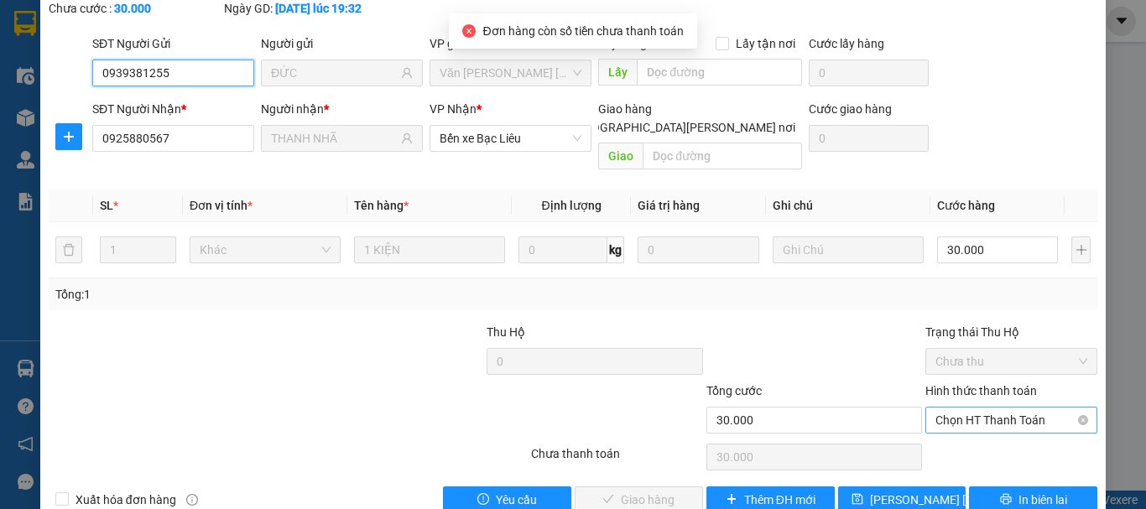
click at [938, 408] on span "Chọn HT Thanh Toán" at bounding box center [1011, 420] width 152 height 25
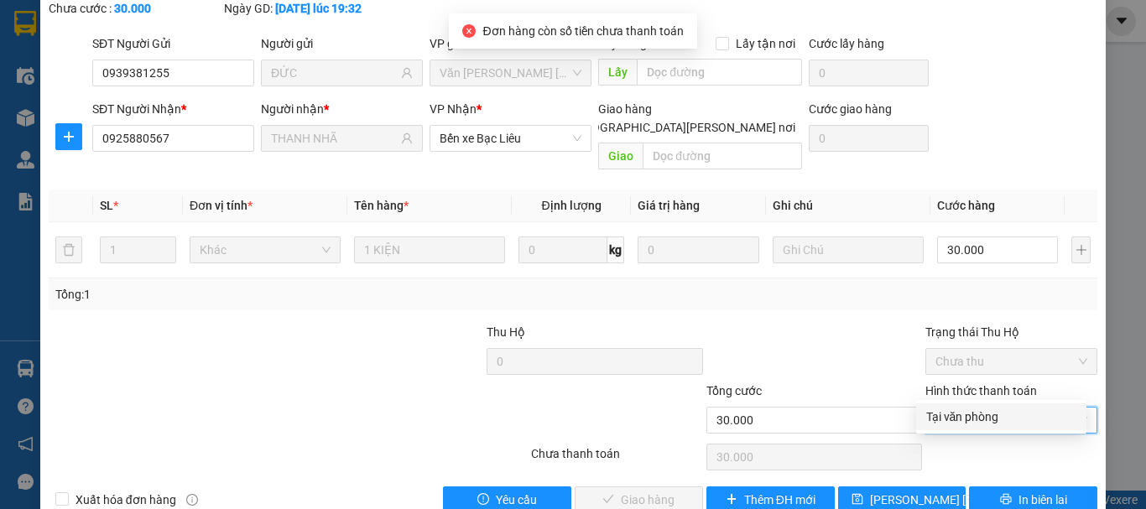
click at [950, 418] on div "Tại văn phòng" at bounding box center [1001, 417] width 150 height 18
type input "0"
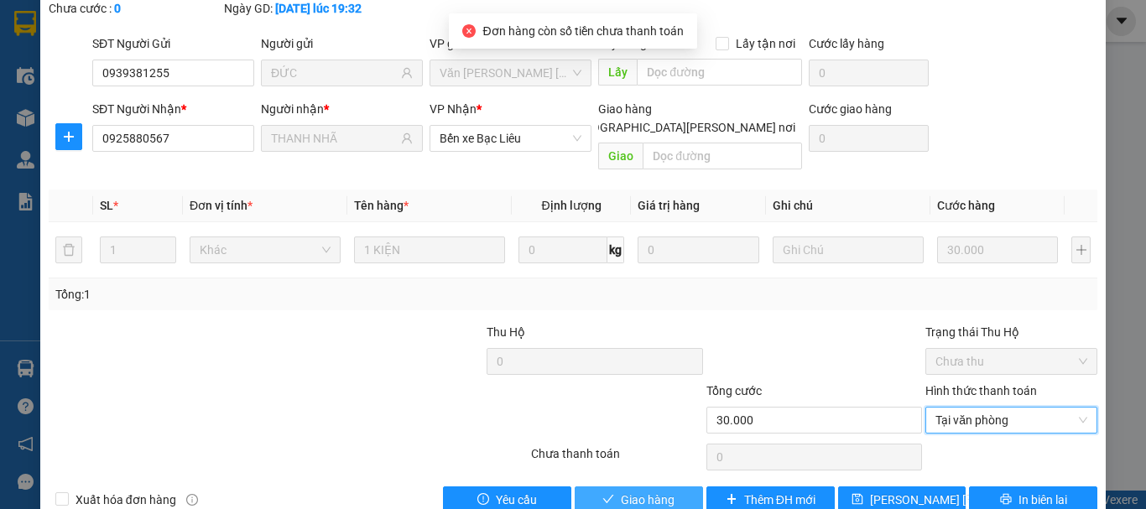
click at [612, 487] on button "Giao hàng" at bounding box center [639, 500] width 128 height 27
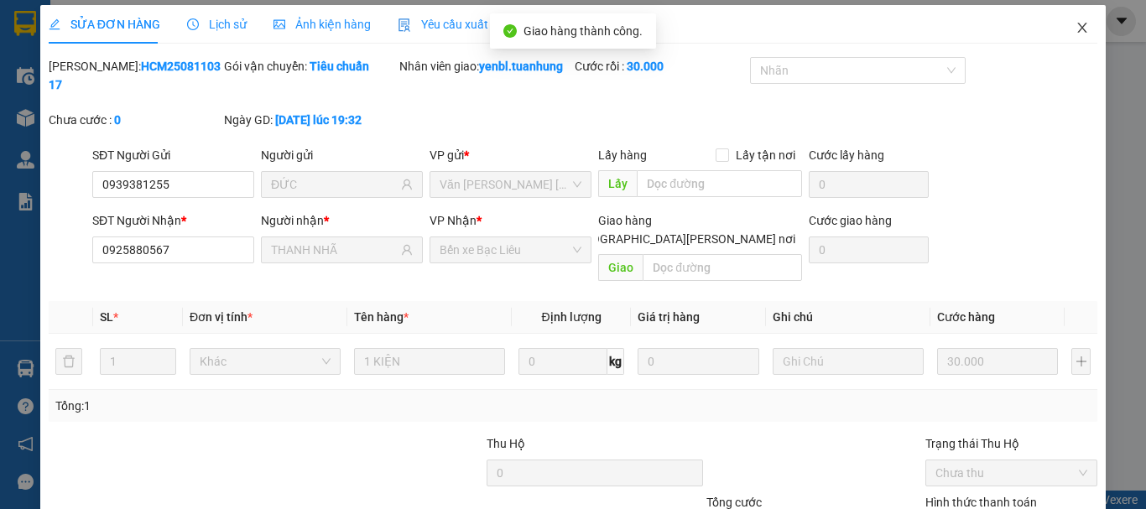
scroll to position [0, 0]
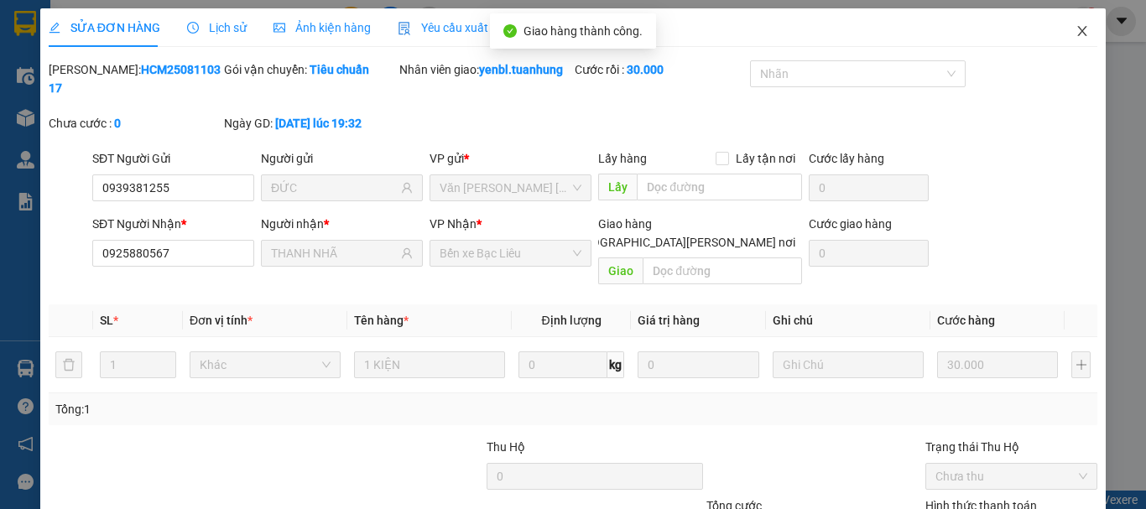
click at [1083, 29] on span "Close" at bounding box center [1082, 31] width 47 height 47
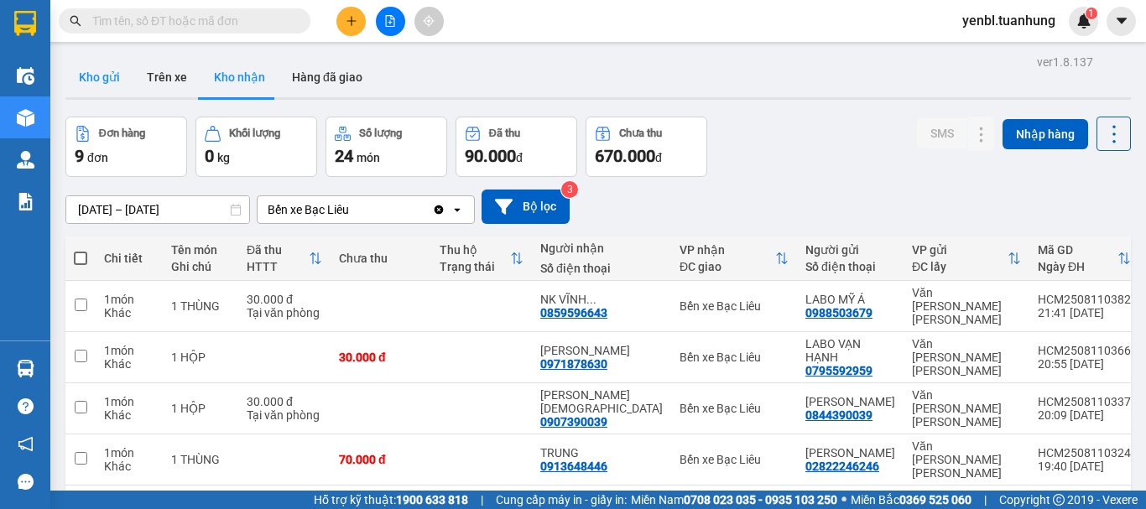
click at [117, 80] on button "Kho gửi" at bounding box center [99, 77] width 68 height 40
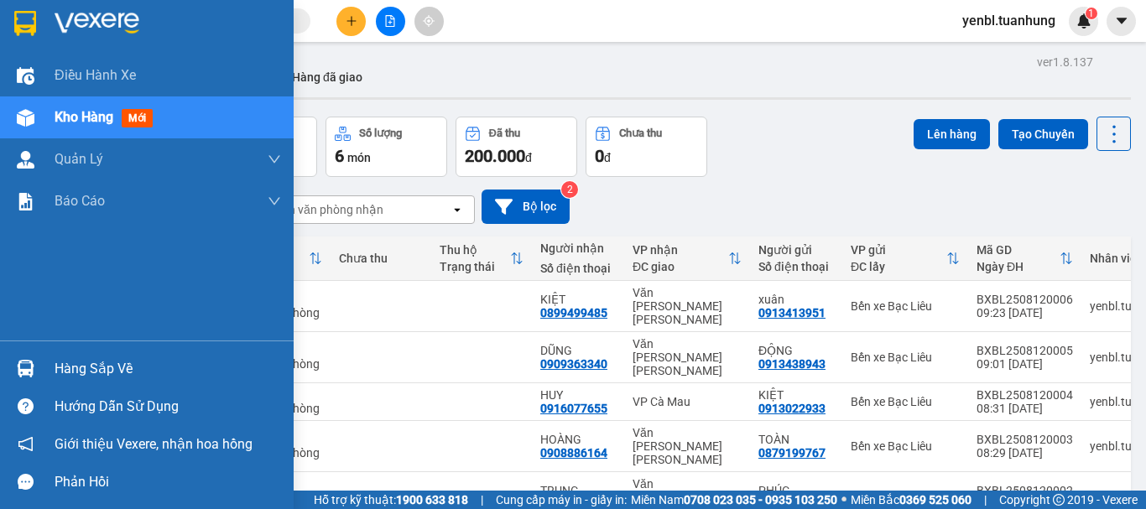
click at [81, 377] on div "Hàng sắp về" at bounding box center [168, 369] width 226 height 25
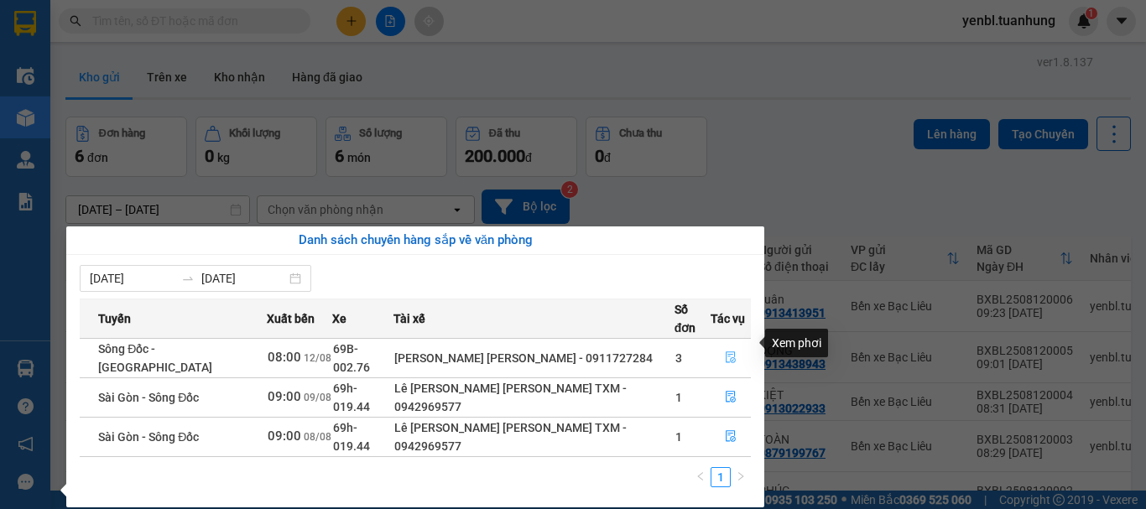
click at [727, 345] on button "button" at bounding box center [730, 358] width 39 height 27
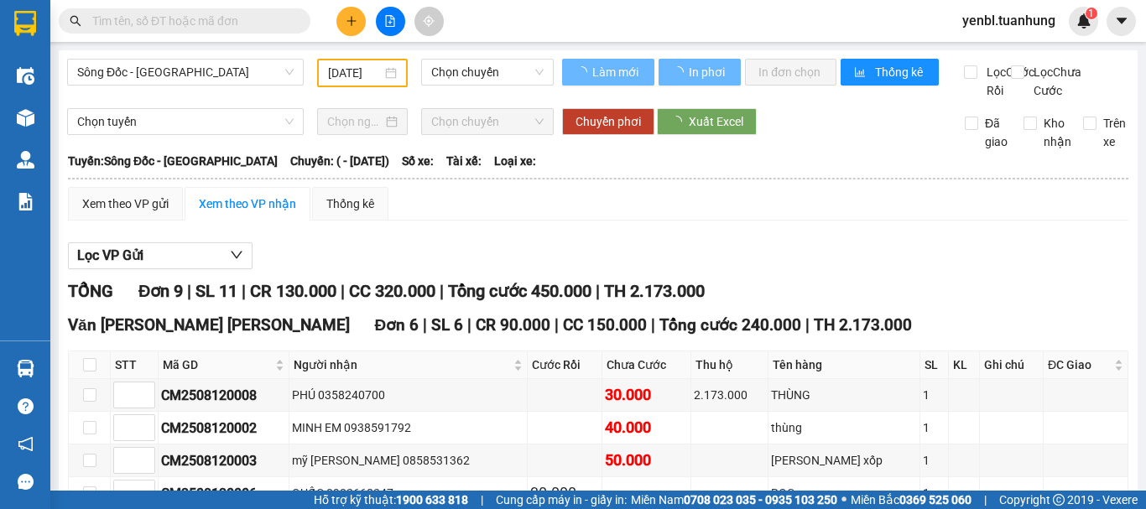
type input "[DATE]"
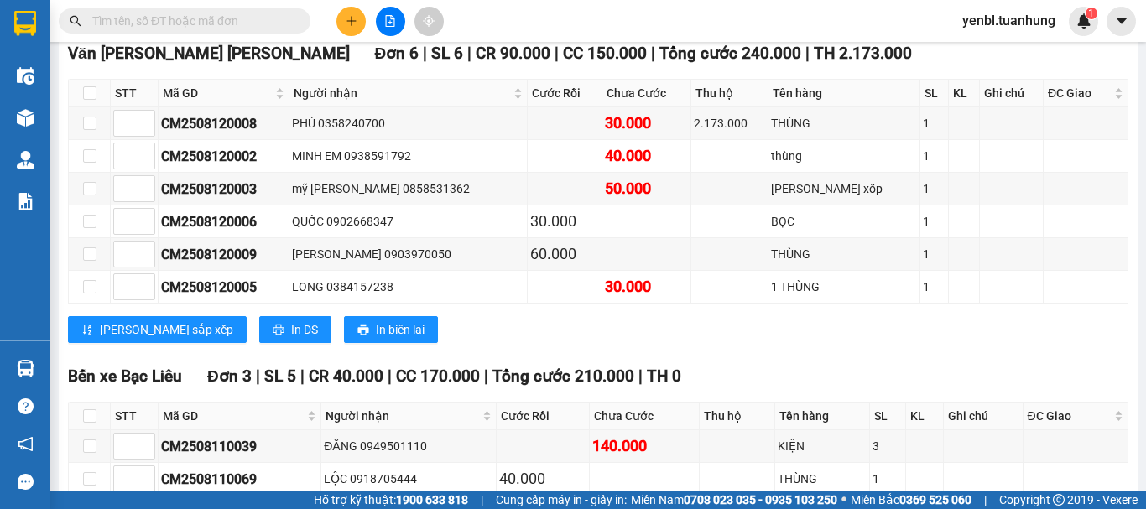
scroll to position [414, 0]
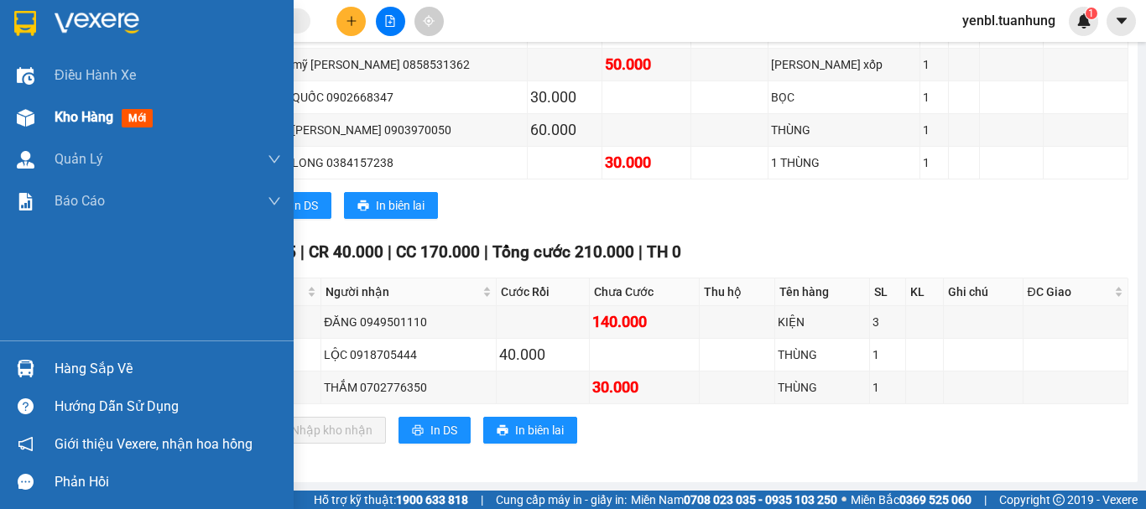
click at [88, 123] on span "Kho hàng" at bounding box center [84, 117] width 59 height 16
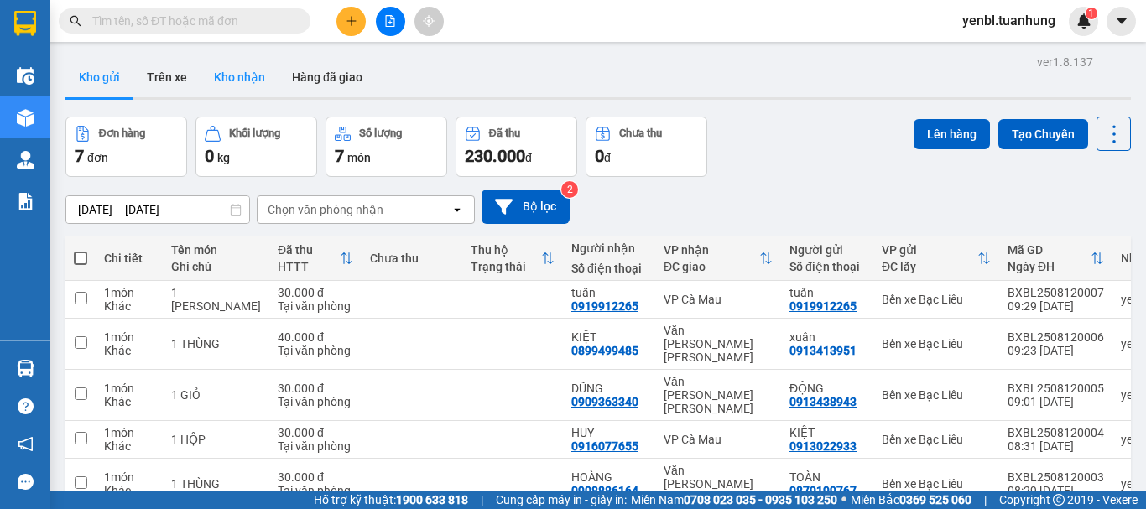
click at [237, 91] on button "Kho nhận" at bounding box center [239, 77] width 78 height 40
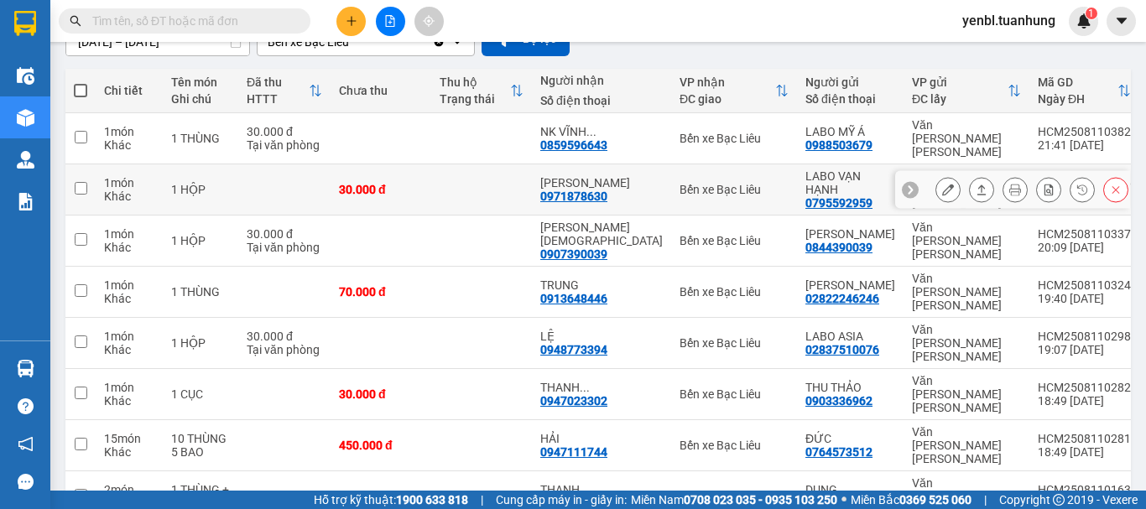
scroll to position [232, 0]
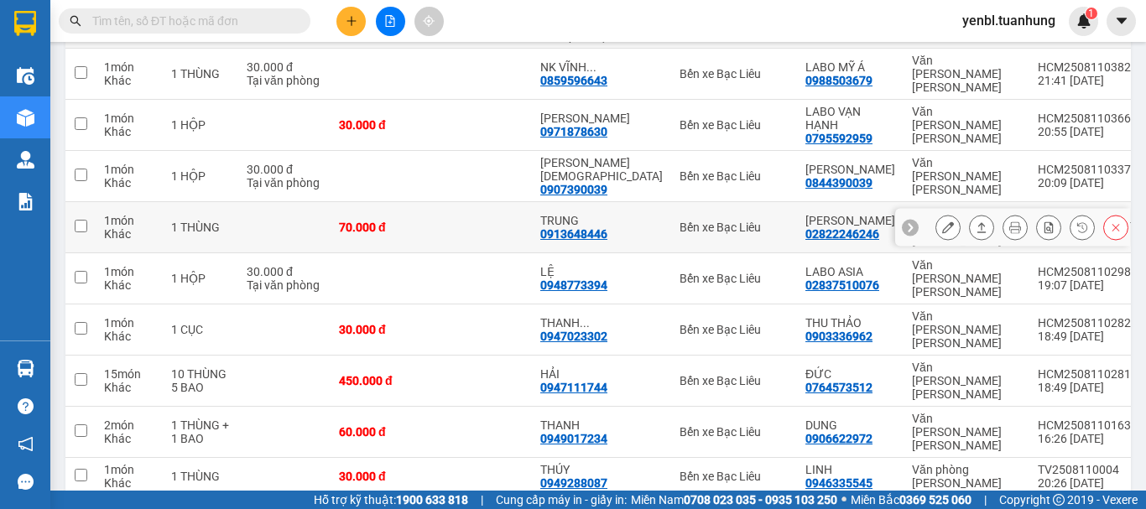
click at [976, 221] on icon at bounding box center [982, 227] width 12 height 12
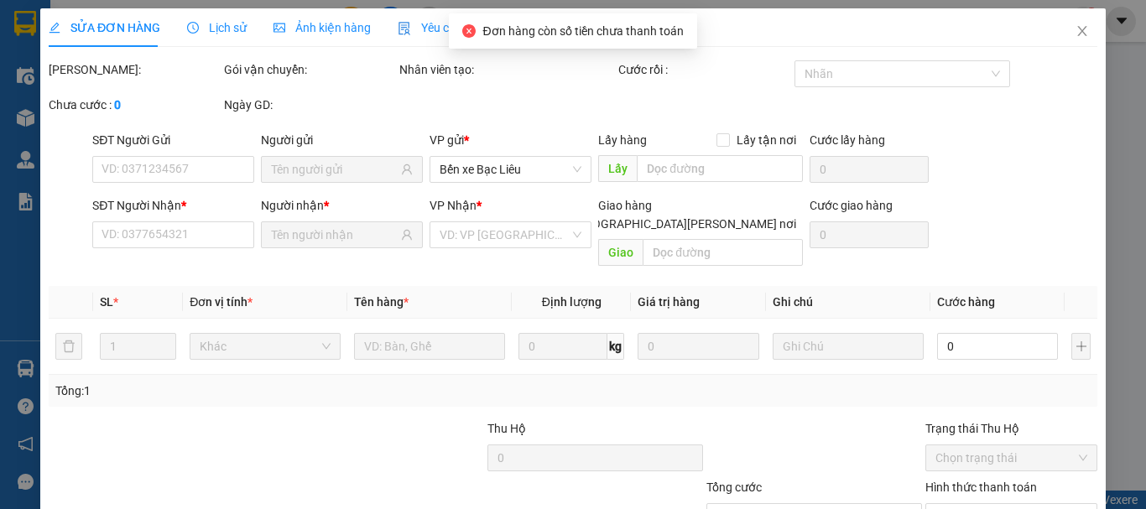
type input "02822246246"
type input "[PERSON_NAME]"
type input "0913648446"
type input "TRUNG"
type input "70.000"
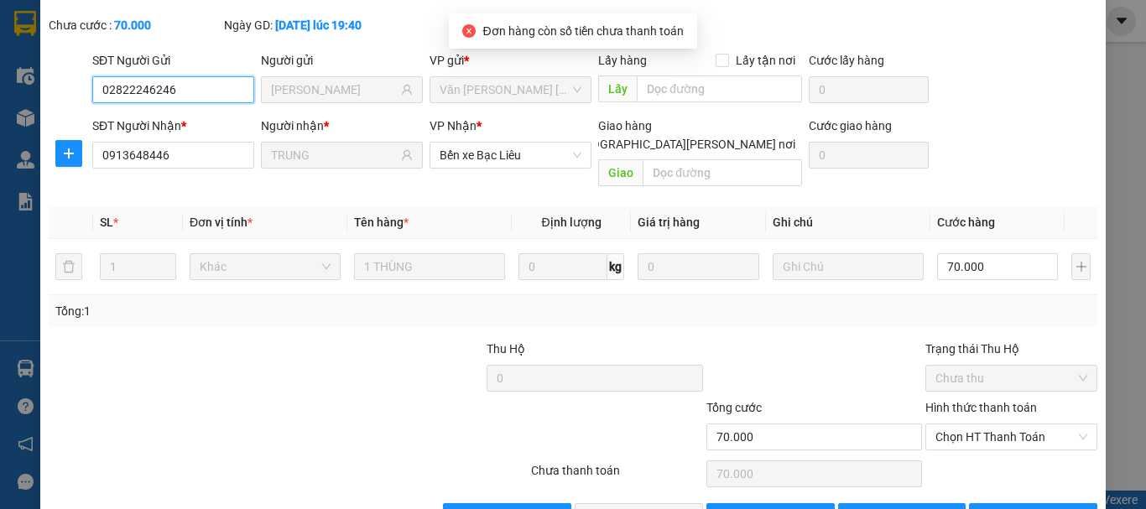
scroll to position [115, 0]
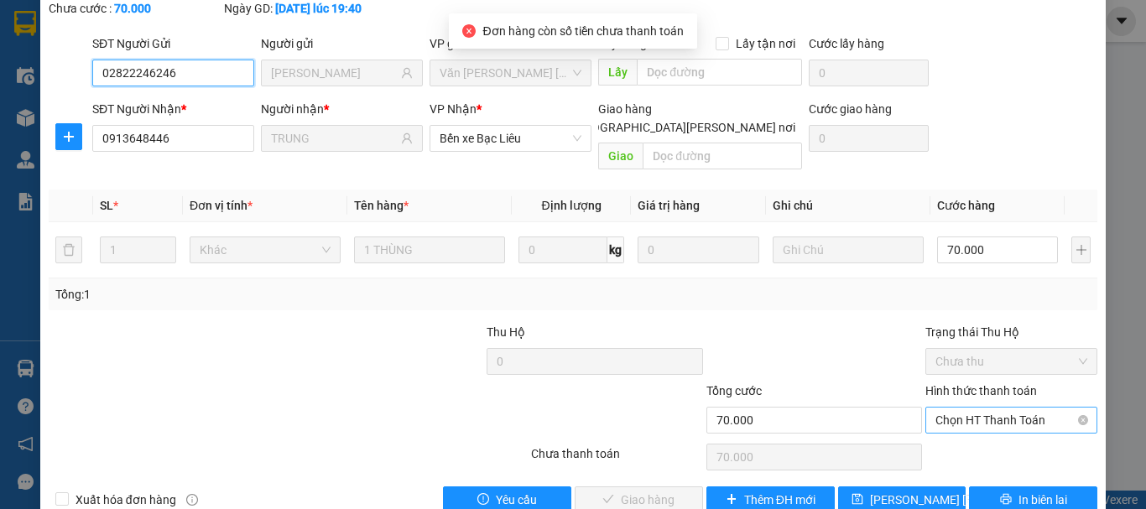
click at [992, 408] on span "Chọn HT Thanh Toán" at bounding box center [1011, 420] width 152 height 25
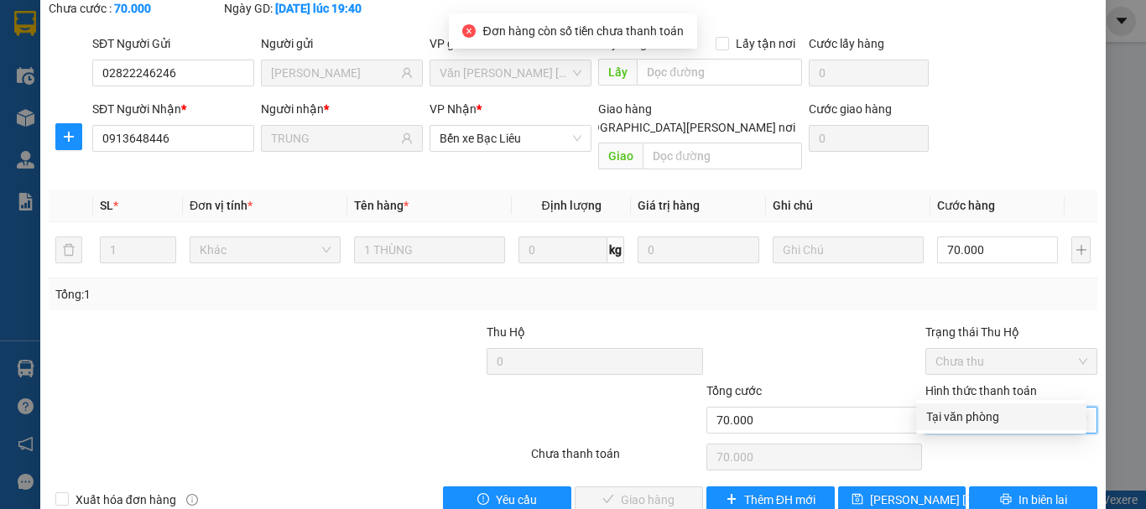
click at [936, 412] on div "Tại văn phòng" at bounding box center [1001, 417] width 150 height 18
type input "0"
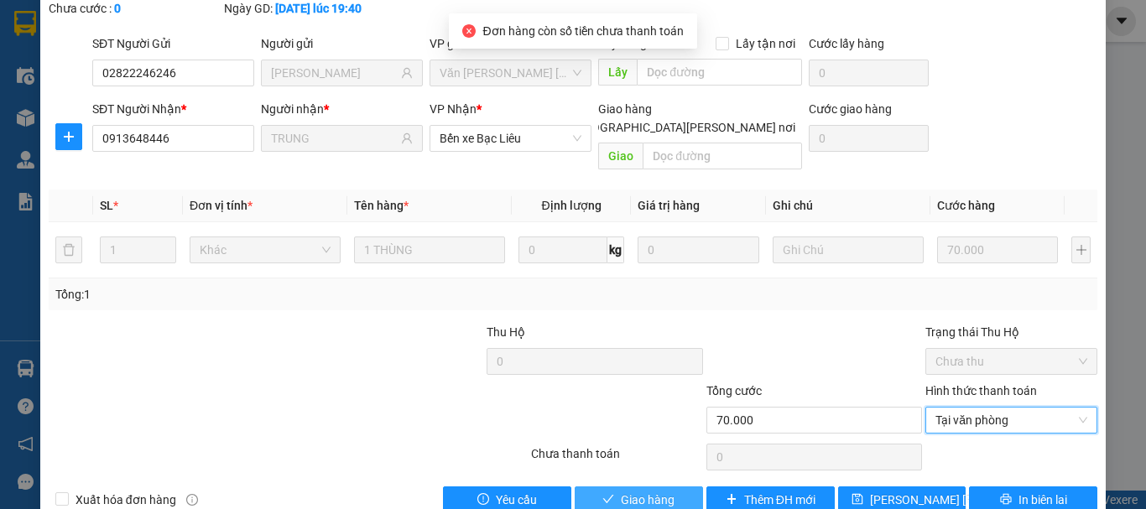
click at [660, 491] on span "Giao hàng" at bounding box center [648, 500] width 54 height 18
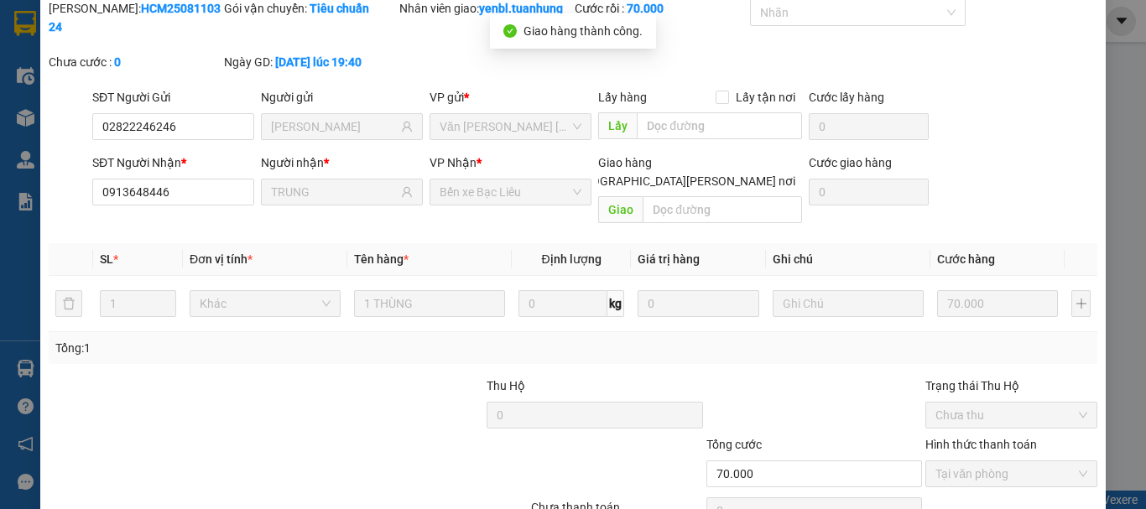
scroll to position [0, 0]
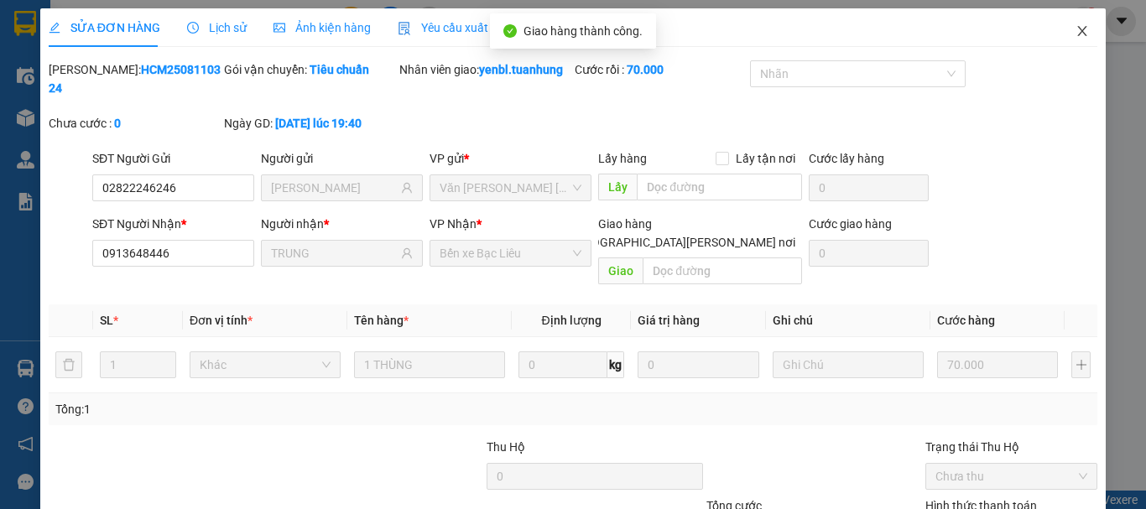
click at [1061, 44] on span "Close" at bounding box center [1082, 31] width 47 height 47
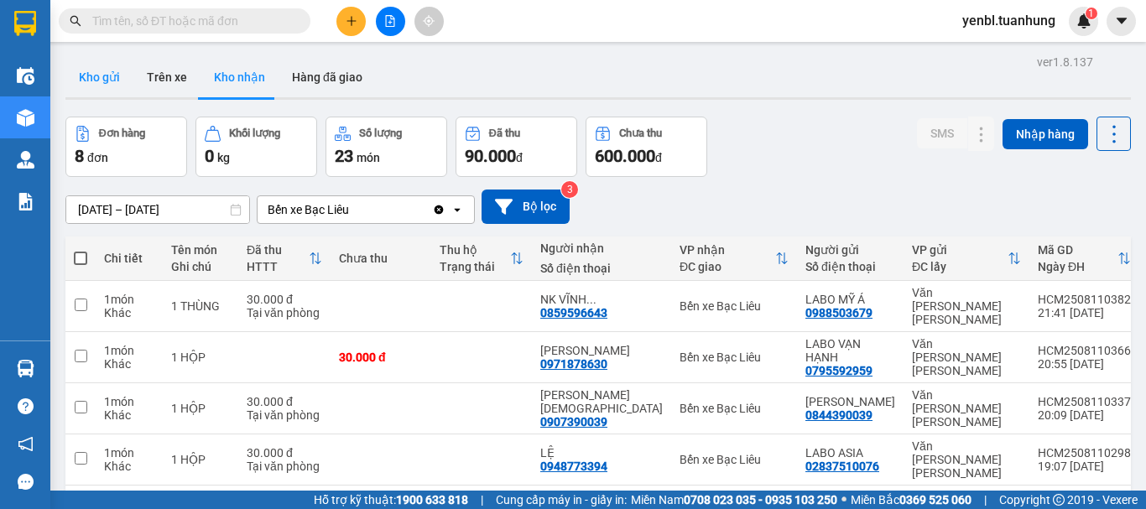
click at [116, 72] on button "Kho gửi" at bounding box center [99, 77] width 68 height 40
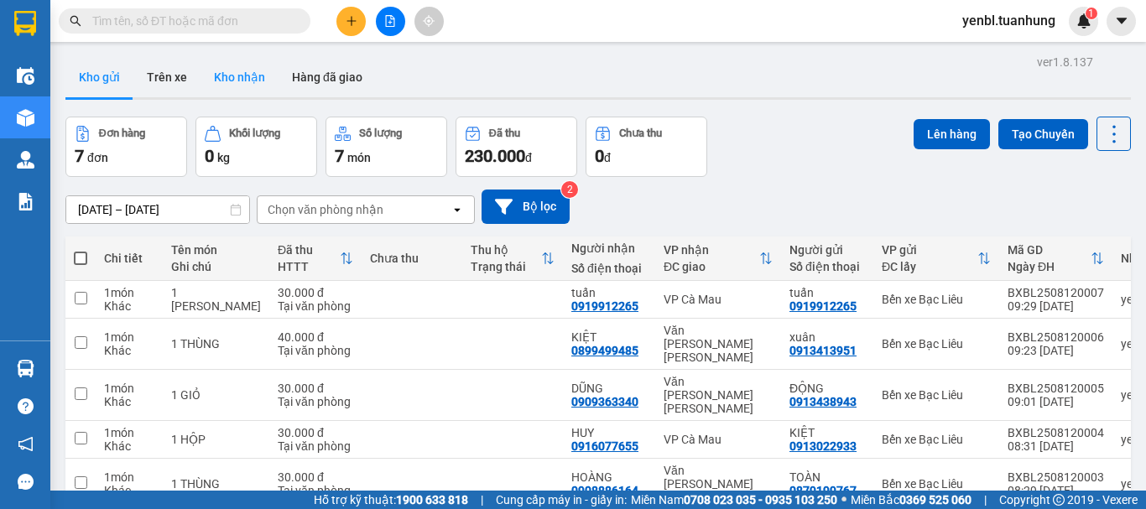
click at [236, 71] on button "Kho nhận" at bounding box center [239, 77] width 78 height 40
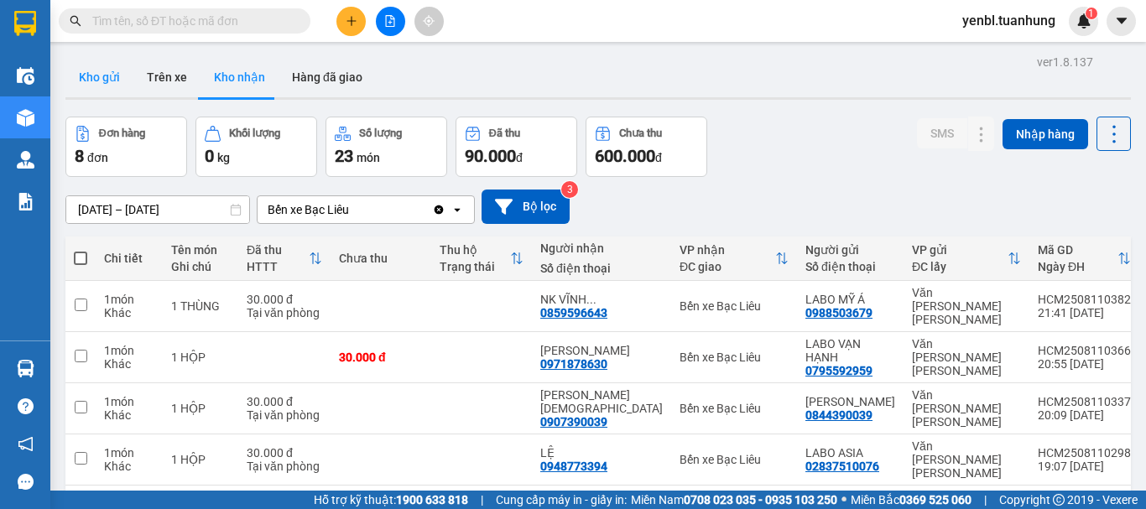
click at [85, 63] on button "Kho gửi" at bounding box center [99, 77] width 68 height 40
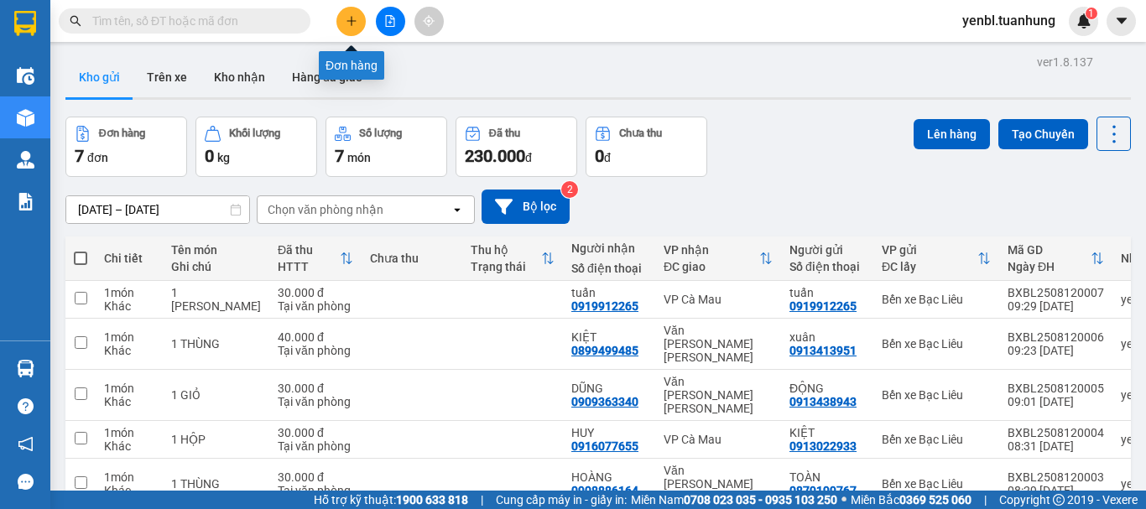
click at [352, 24] on icon "plus" at bounding box center [352, 21] width 12 height 12
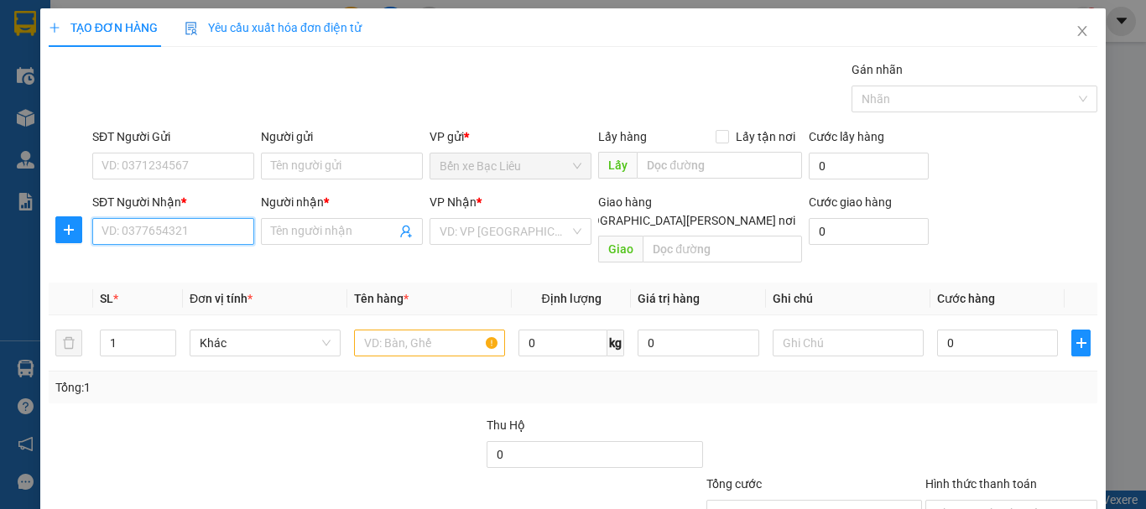
click at [154, 232] on input "SĐT Người Nhận *" at bounding box center [173, 231] width 162 height 27
type input "0766996561"
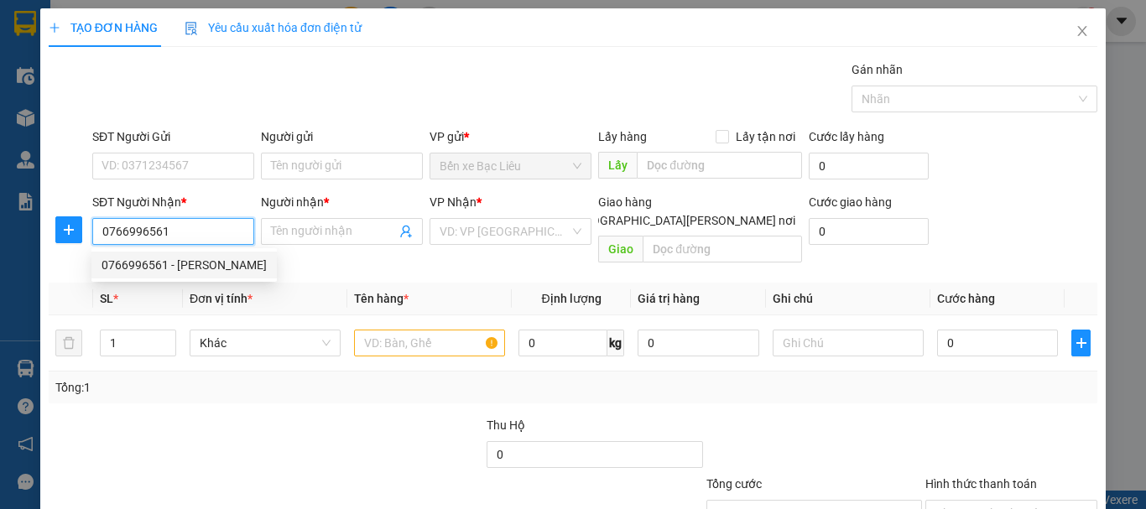
click at [172, 264] on div "0766996561 - [PERSON_NAME]" at bounding box center [183, 265] width 165 height 18
type input "KHANG"
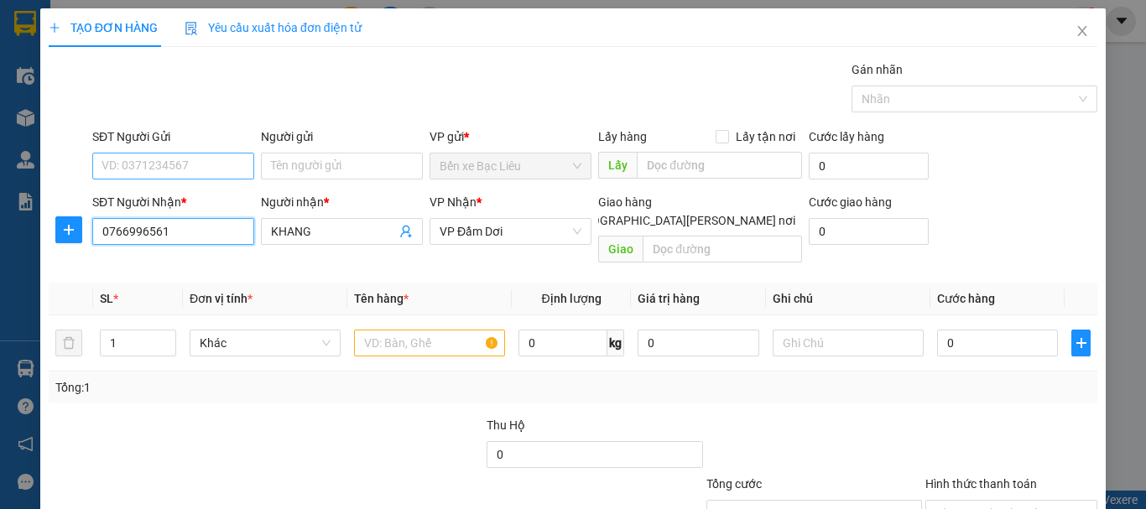
type input "0766996561"
click at [191, 166] on input "SĐT Người Gửi" at bounding box center [173, 166] width 162 height 27
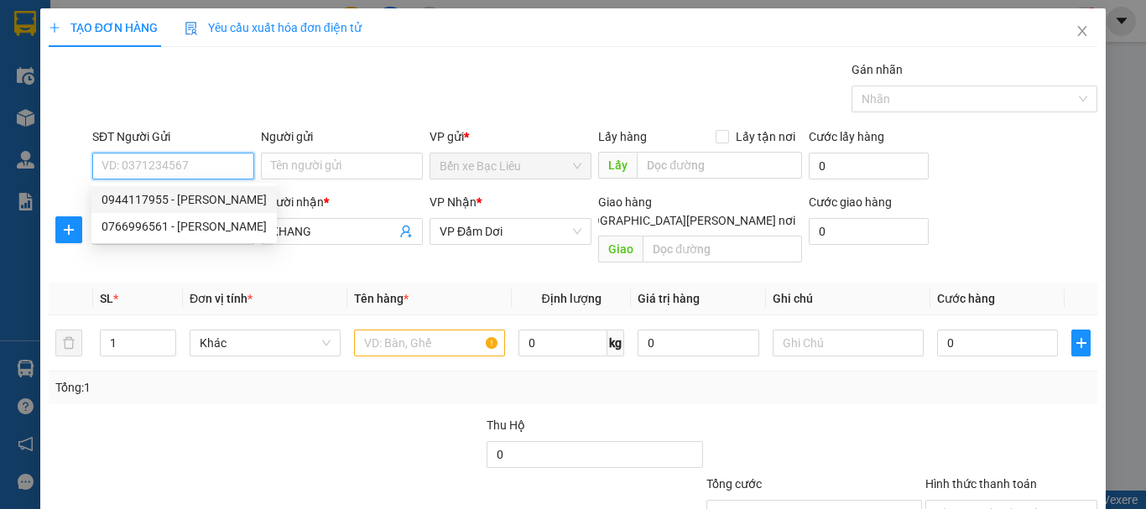
click at [200, 196] on div "0944117955 - [PERSON_NAME]" at bounding box center [183, 199] width 165 height 18
type input "0944117955"
type input "lành"
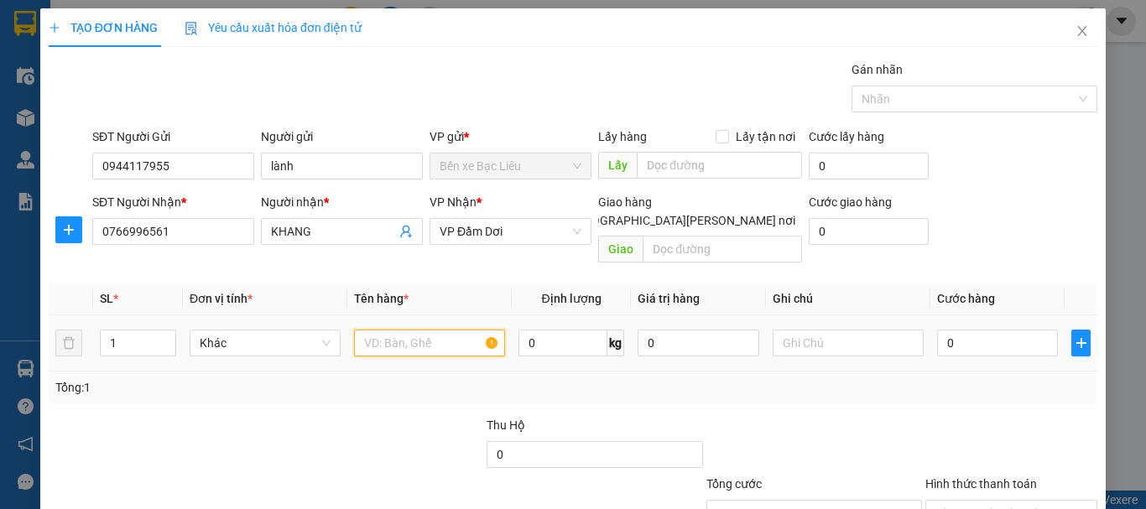
click at [409, 330] on input "text" at bounding box center [429, 343] width 151 height 27
type input "1 HỘP"
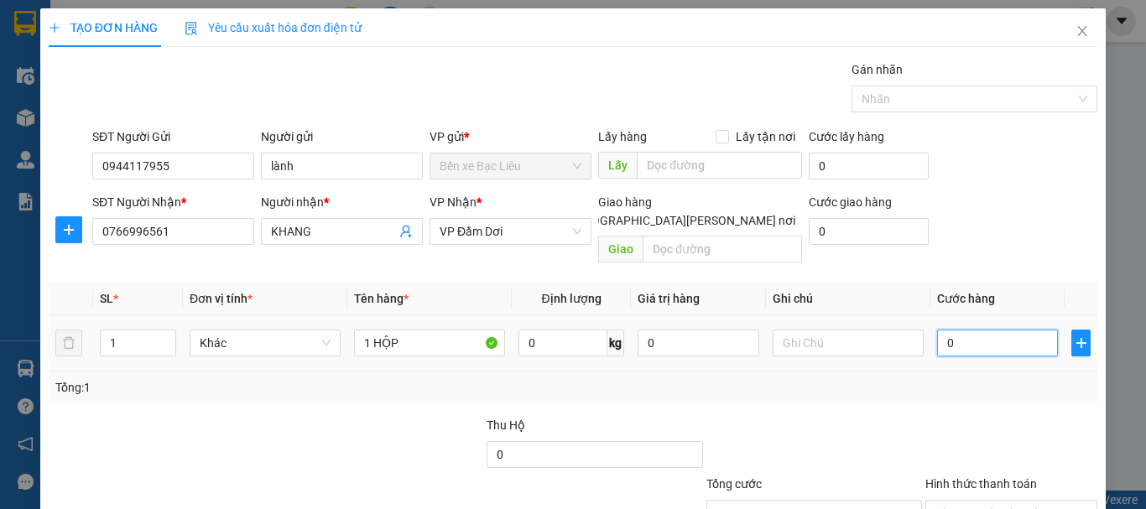
click at [937, 332] on input "0" at bounding box center [997, 343] width 121 height 27
type input "3"
type input "30"
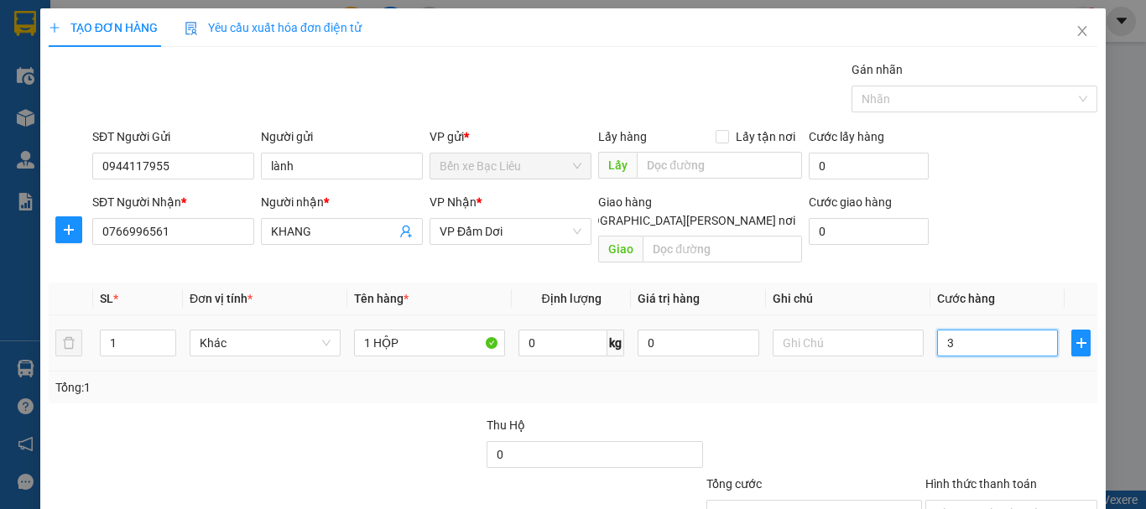
type input "30"
type input "30.000"
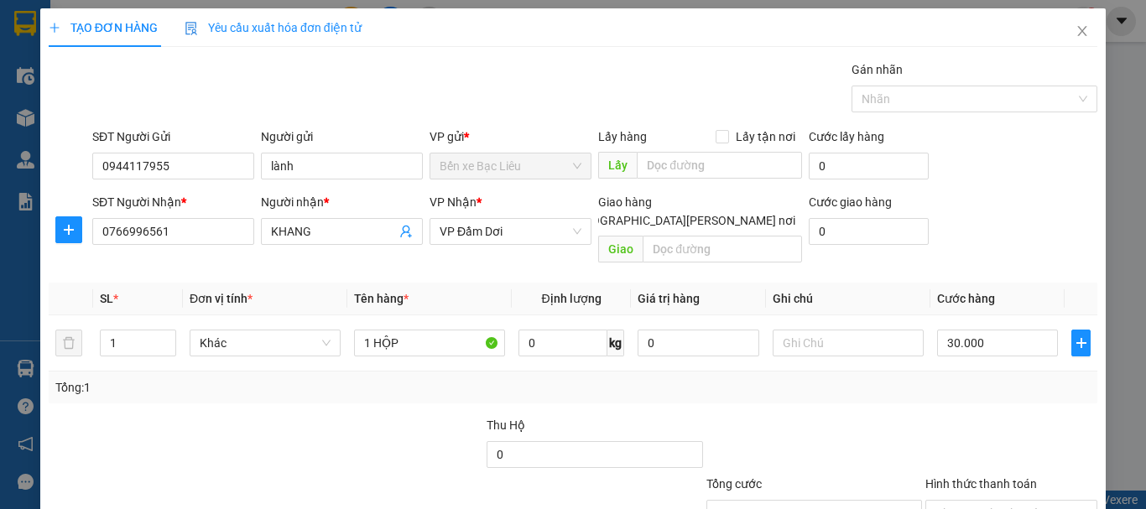
click at [912, 379] on div "Tổng: 1" at bounding box center [573, 388] width 1049 height 32
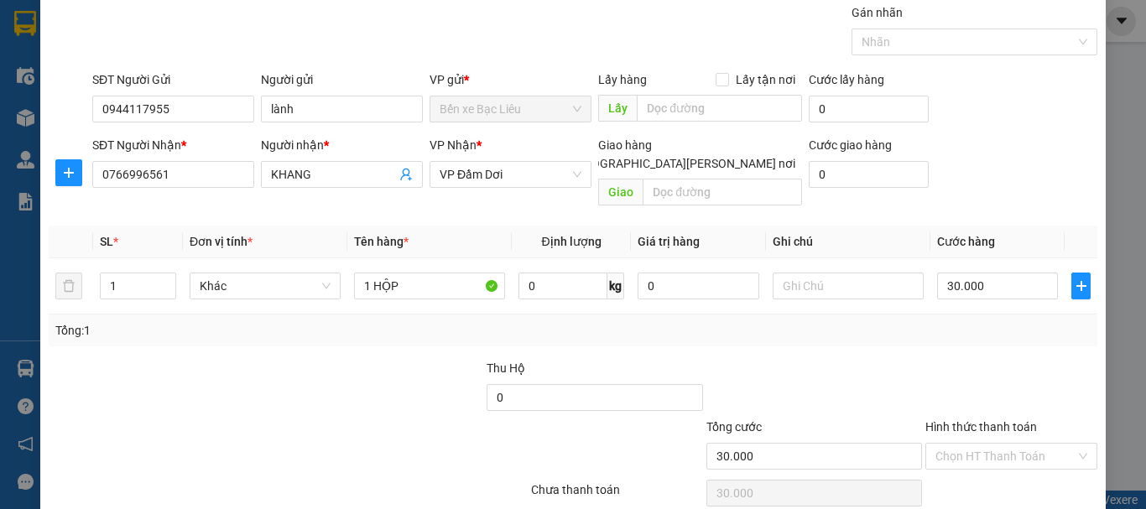
scroll to position [112, 0]
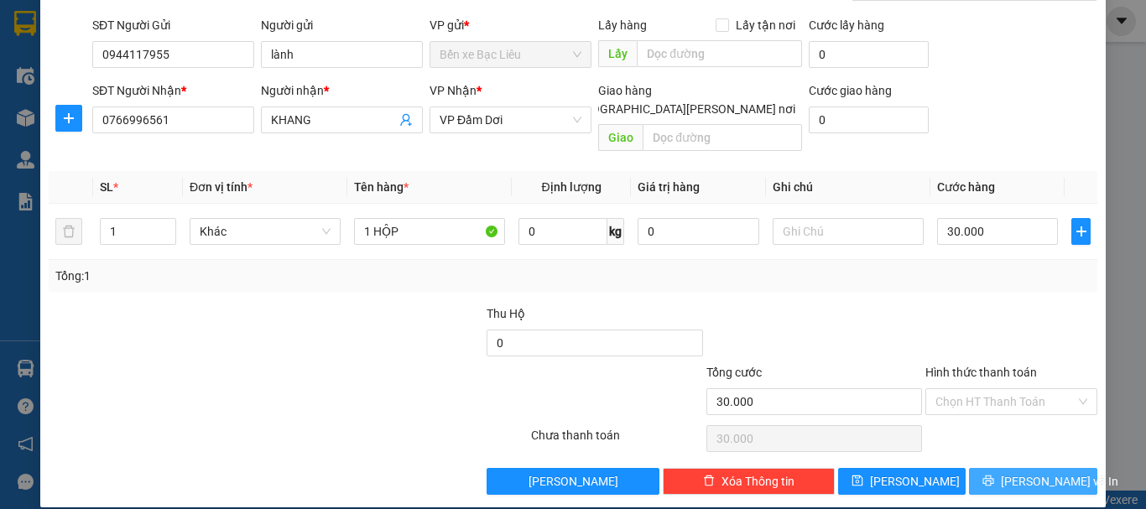
click at [986, 468] on button "[PERSON_NAME] và In" at bounding box center [1033, 481] width 128 height 27
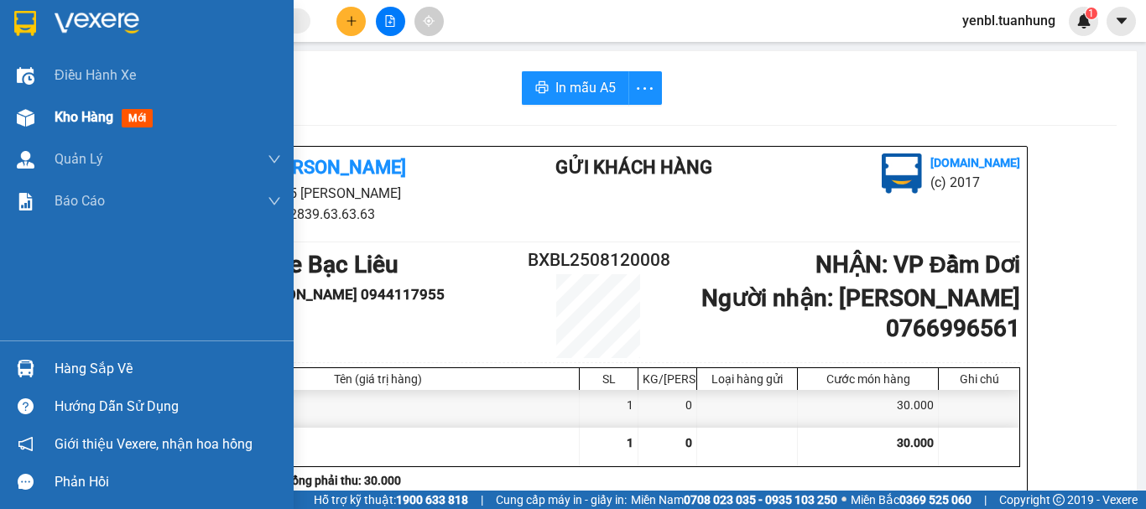
click at [80, 118] on span "Kho hàng" at bounding box center [84, 117] width 59 height 16
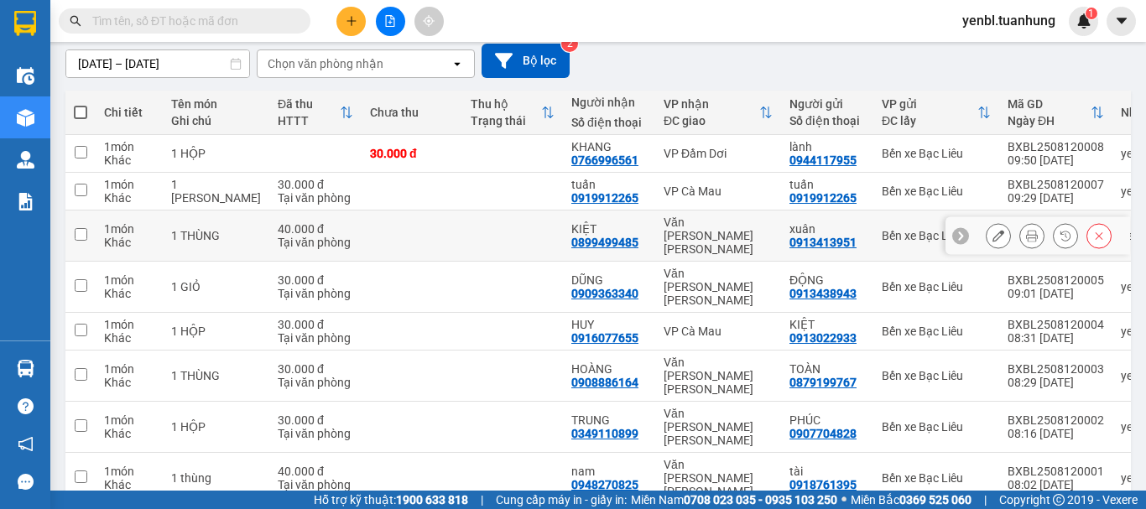
scroll to position [168, 0]
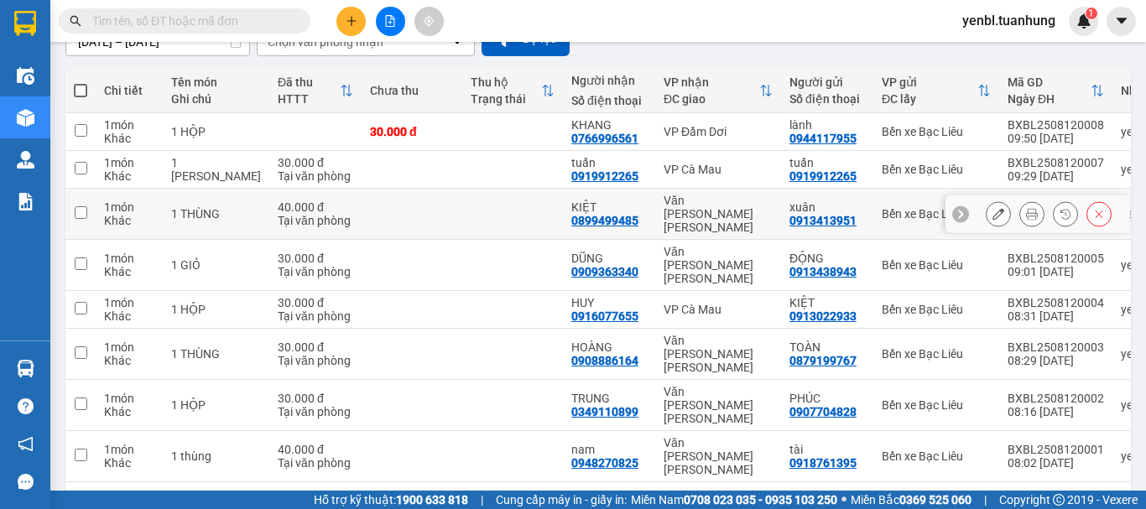
click at [507, 202] on td at bounding box center [512, 214] width 101 height 51
checkbox input "true"
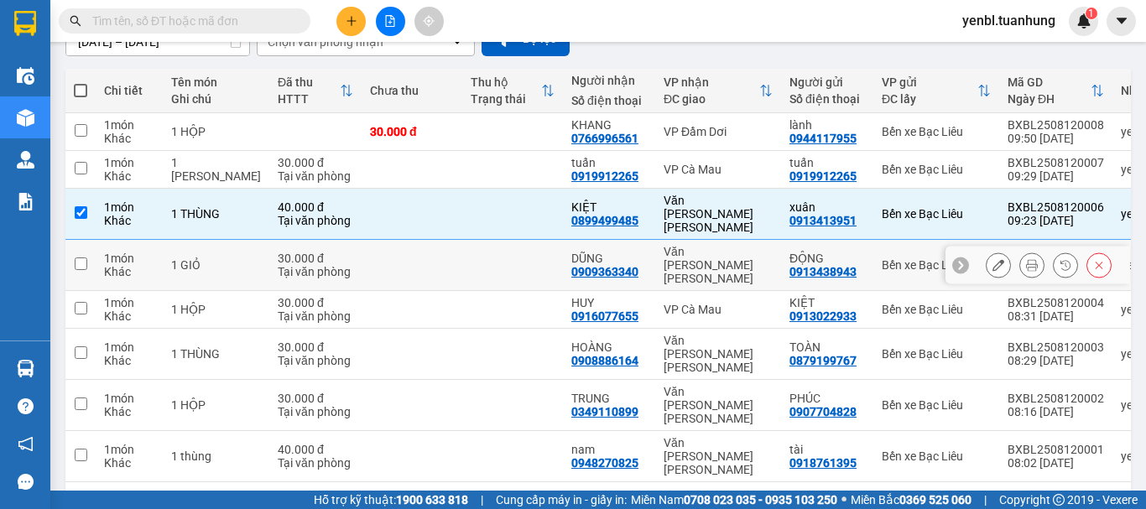
click at [515, 240] on td at bounding box center [512, 265] width 101 height 51
checkbox input "true"
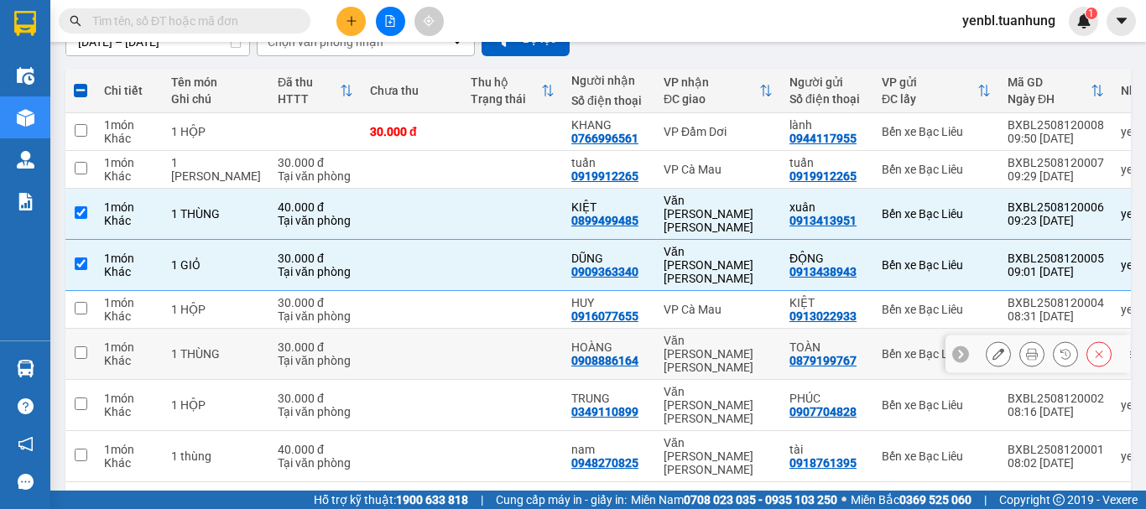
click at [523, 329] on td at bounding box center [512, 354] width 101 height 51
checkbox input "true"
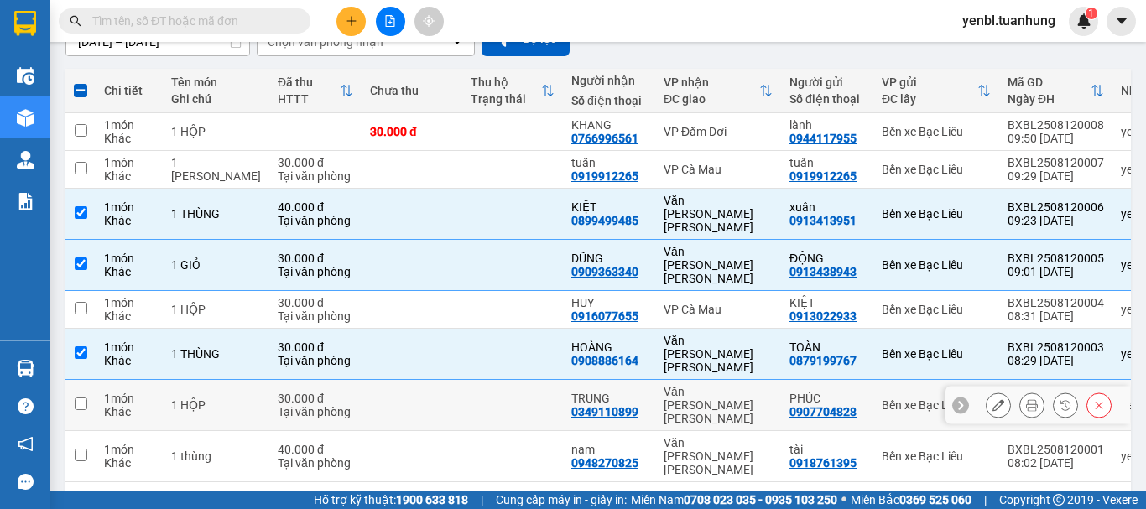
click at [507, 380] on td at bounding box center [512, 405] width 101 height 51
checkbox input "true"
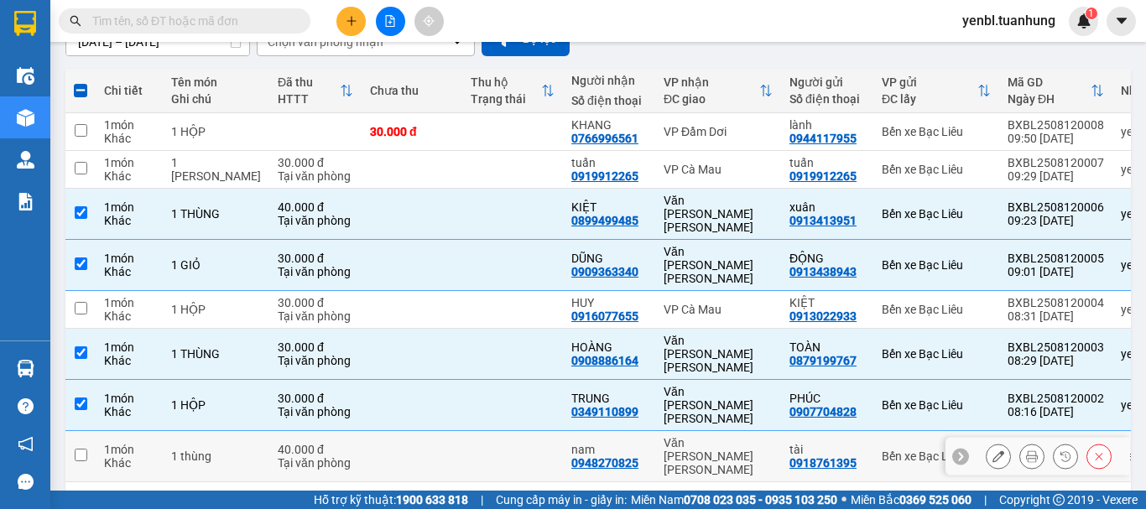
click at [496, 431] on td at bounding box center [512, 456] width 101 height 51
checkbox input "true"
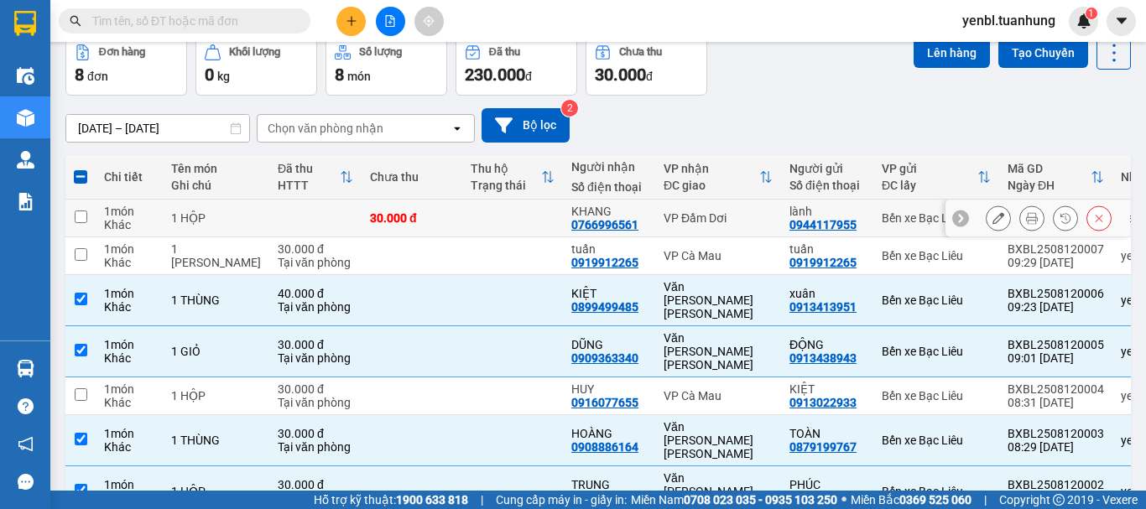
scroll to position [0, 0]
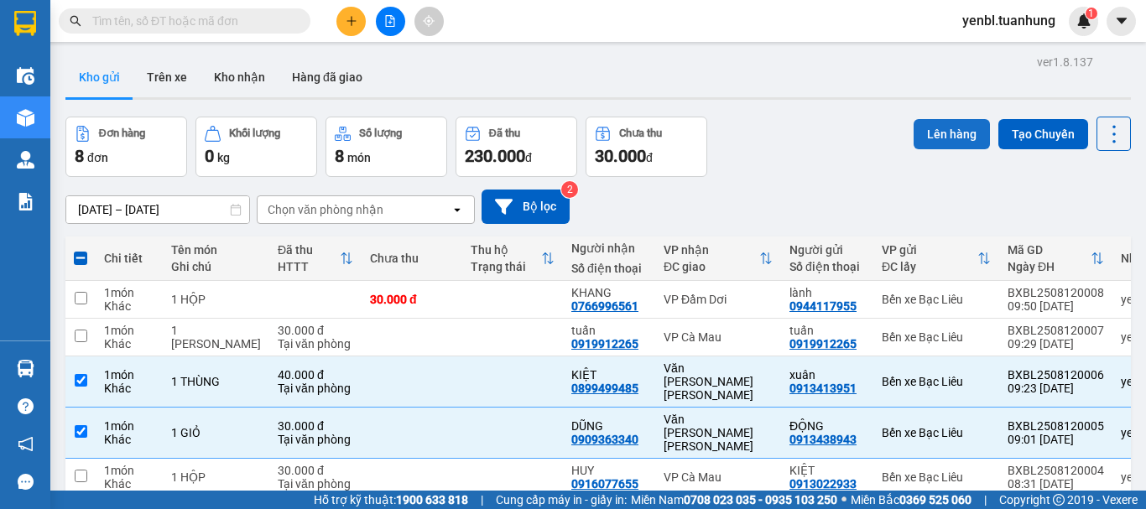
click at [945, 139] on button "Lên hàng" at bounding box center [951, 134] width 76 height 30
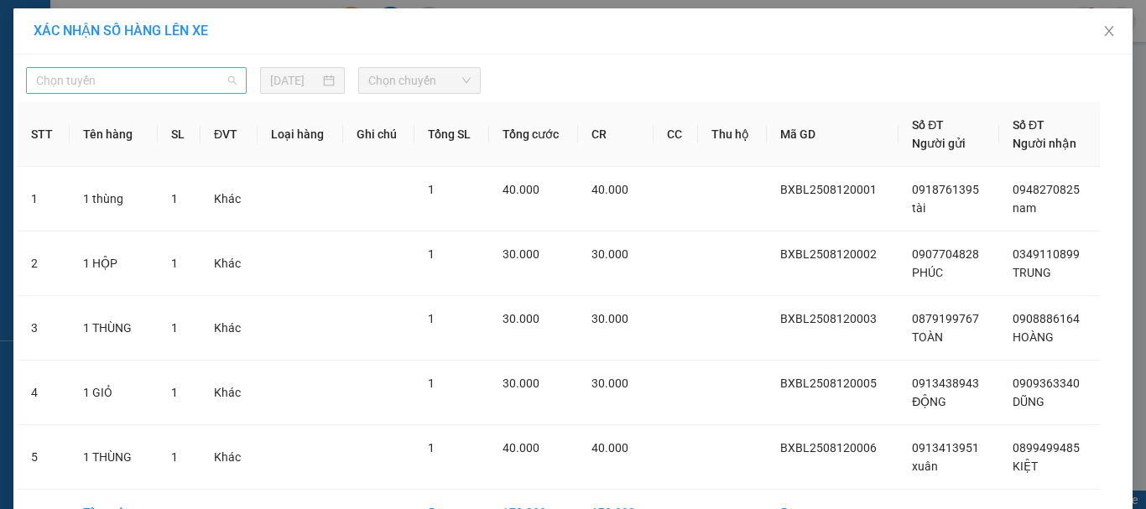
click at [161, 68] on span "Chọn tuyến" at bounding box center [136, 80] width 200 height 25
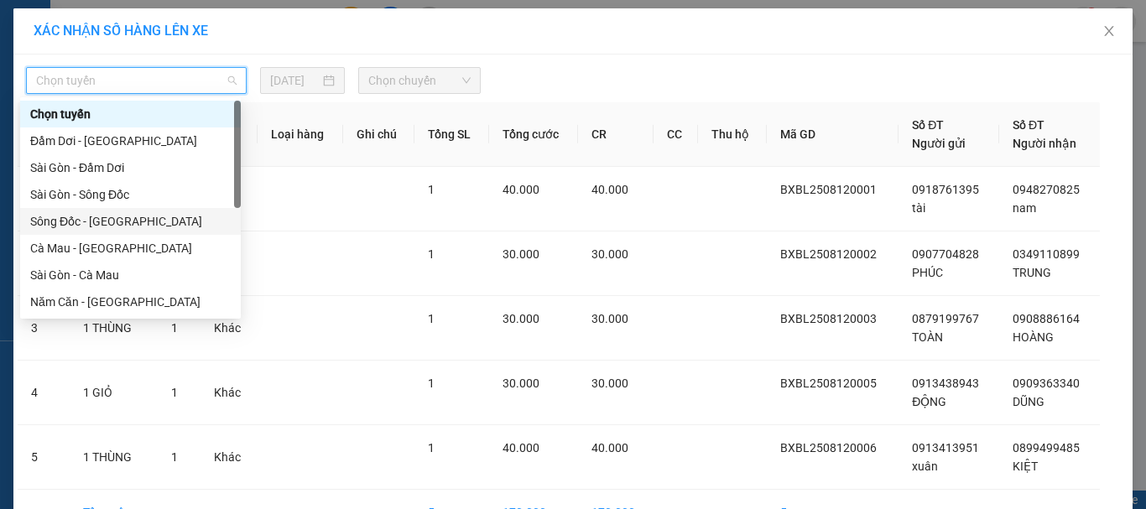
click at [95, 218] on div "Sông Đốc - [GEOGRAPHIC_DATA]" at bounding box center [130, 221] width 200 height 18
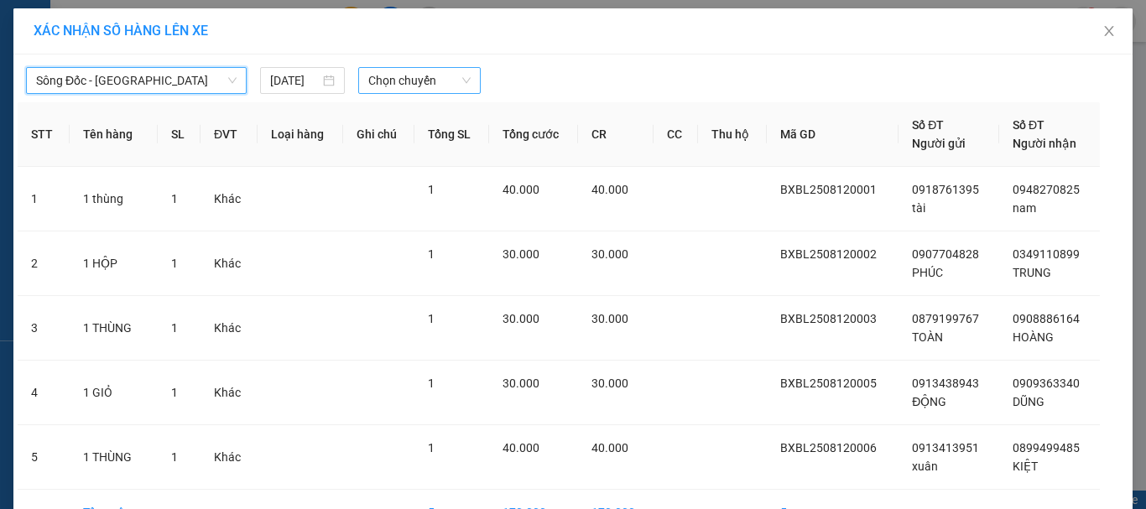
click at [403, 87] on span "Chọn chuyến" at bounding box center [419, 80] width 103 height 25
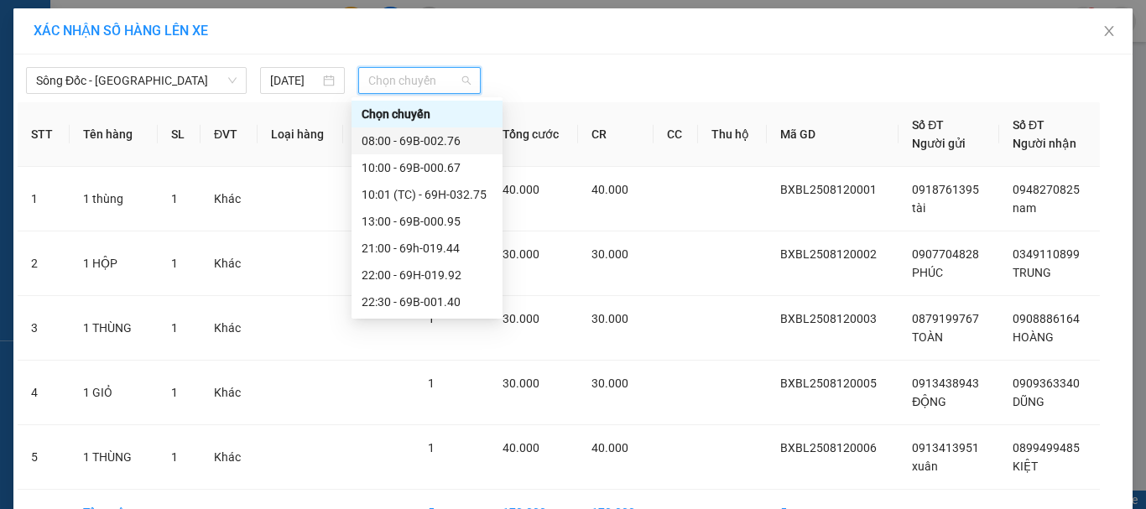
click at [445, 140] on div "08:00 - 69B-002.76" at bounding box center [427, 141] width 131 height 18
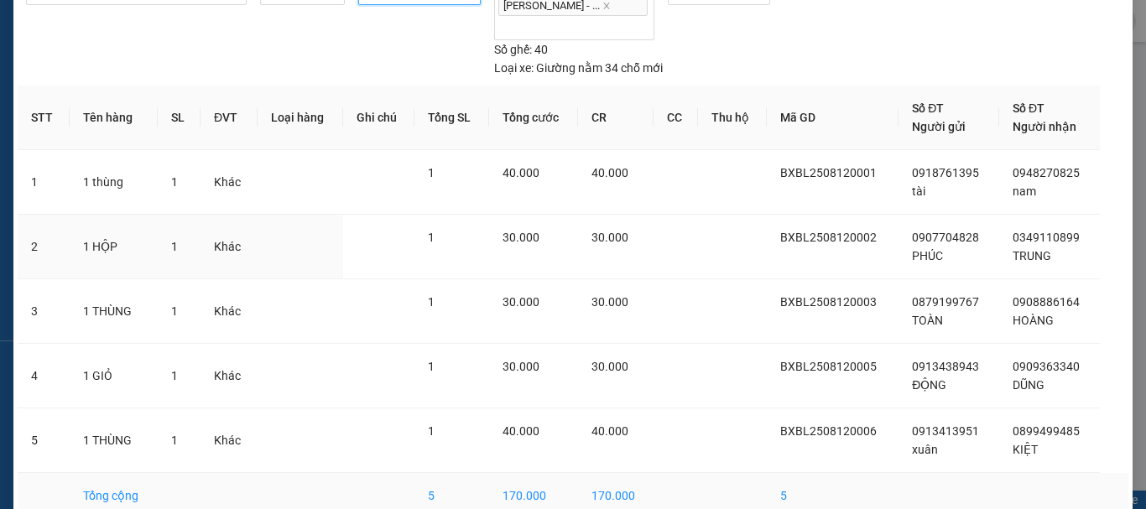
scroll to position [141, 0]
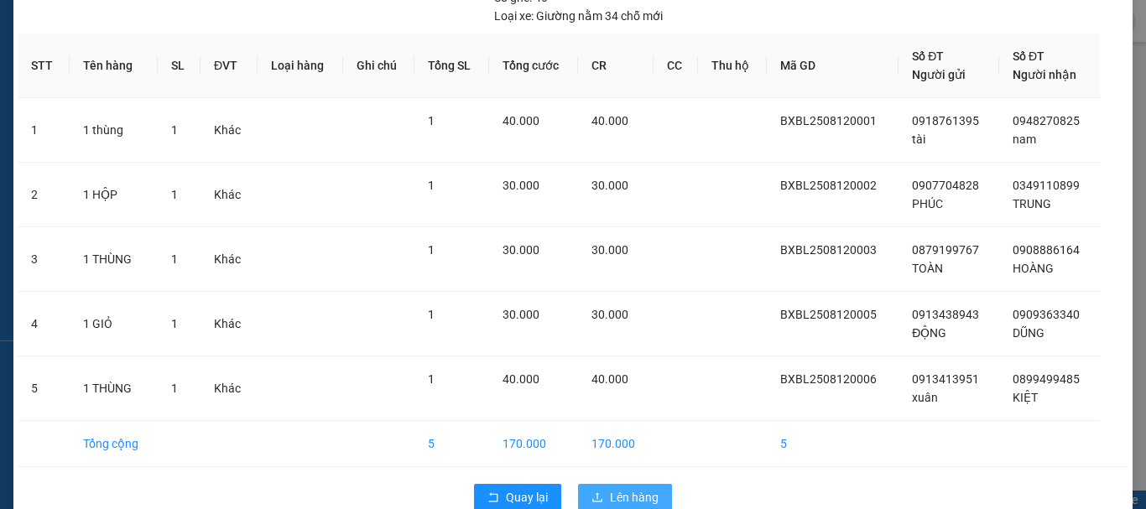
click at [627, 488] on span "Lên hàng" at bounding box center [634, 497] width 49 height 18
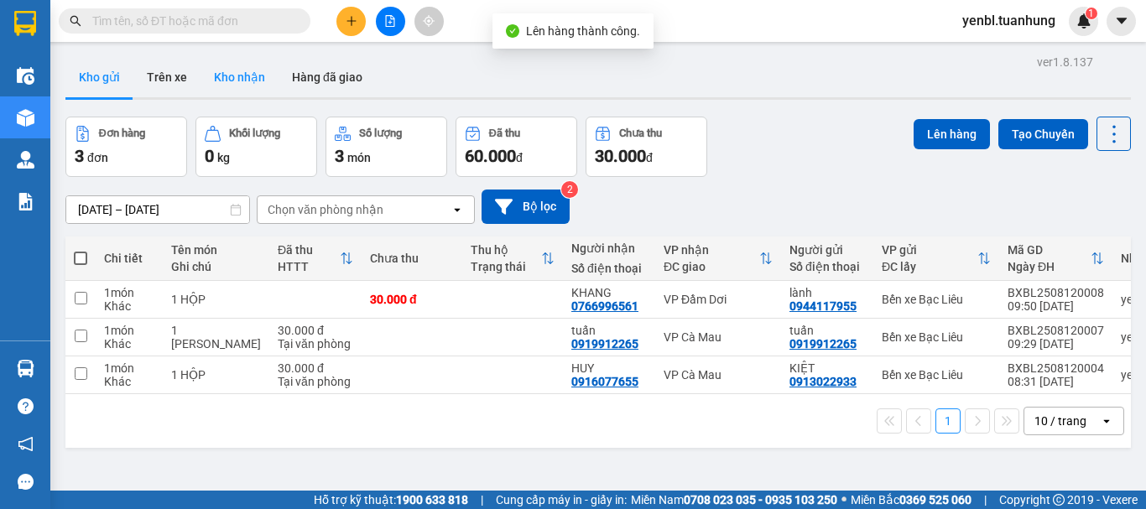
click at [250, 71] on button "Kho nhận" at bounding box center [239, 77] width 78 height 40
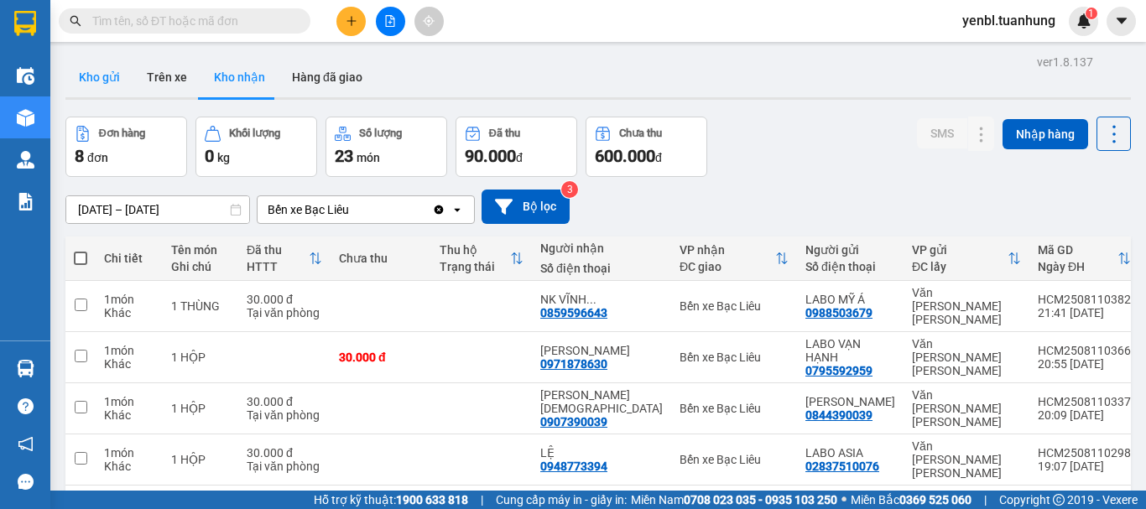
click at [127, 85] on button "Kho gửi" at bounding box center [99, 77] width 68 height 40
